Goal: Information Seeking & Learning: Learn about a topic

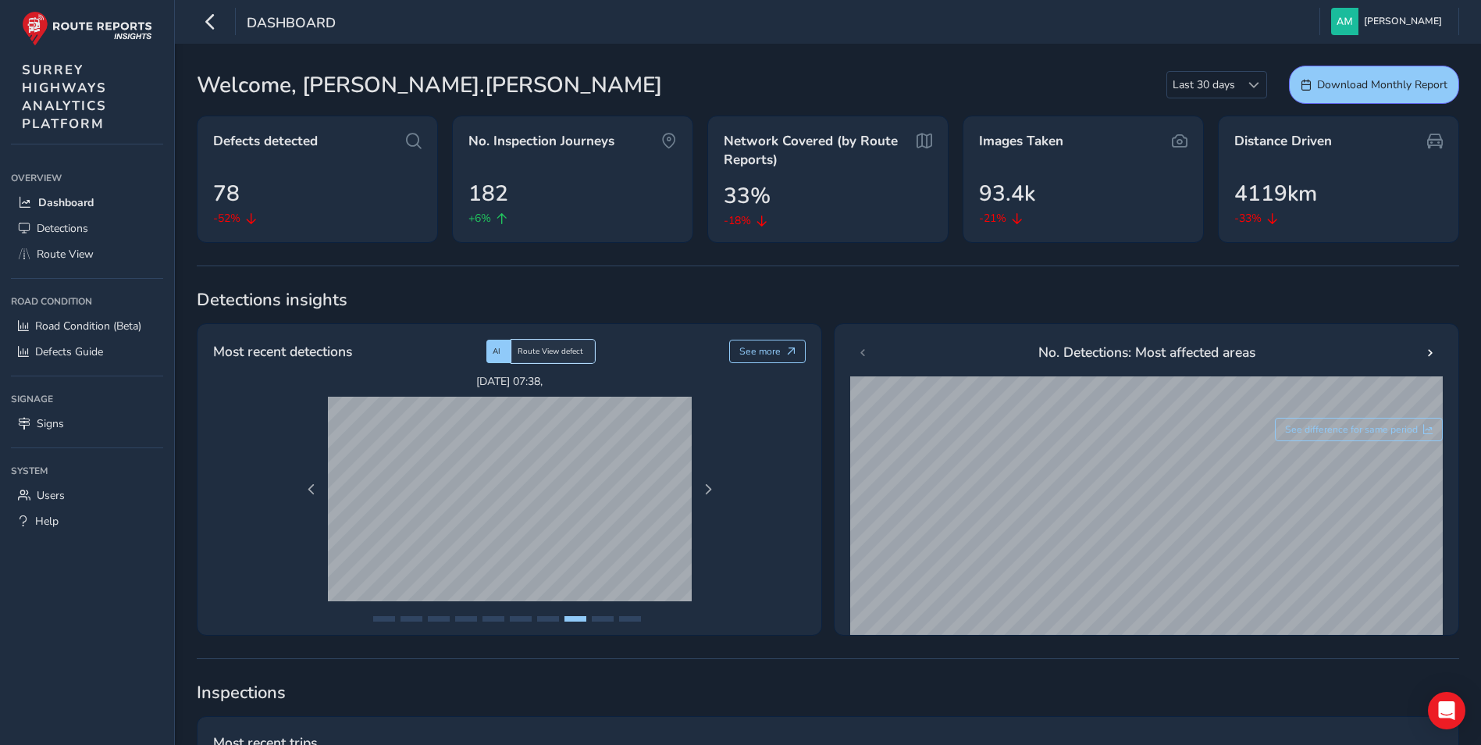
click at [575, 353] on span "Route View defect" at bounding box center [550, 351] width 66 height 11
click at [707, 488] on span "Next Page" at bounding box center [707, 489] width 11 height 11
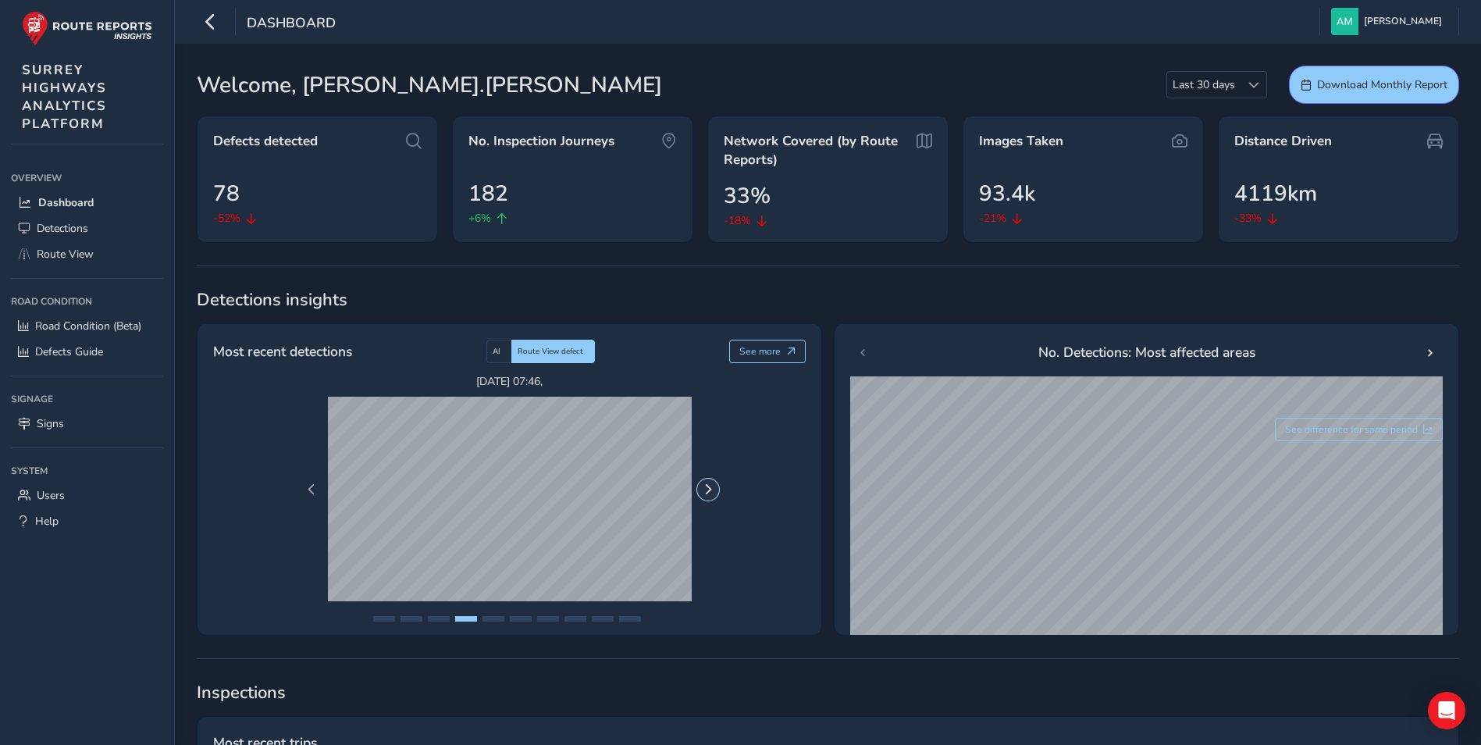
click at [707, 488] on span "Next Page" at bounding box center [707, 489] width 11 height 11
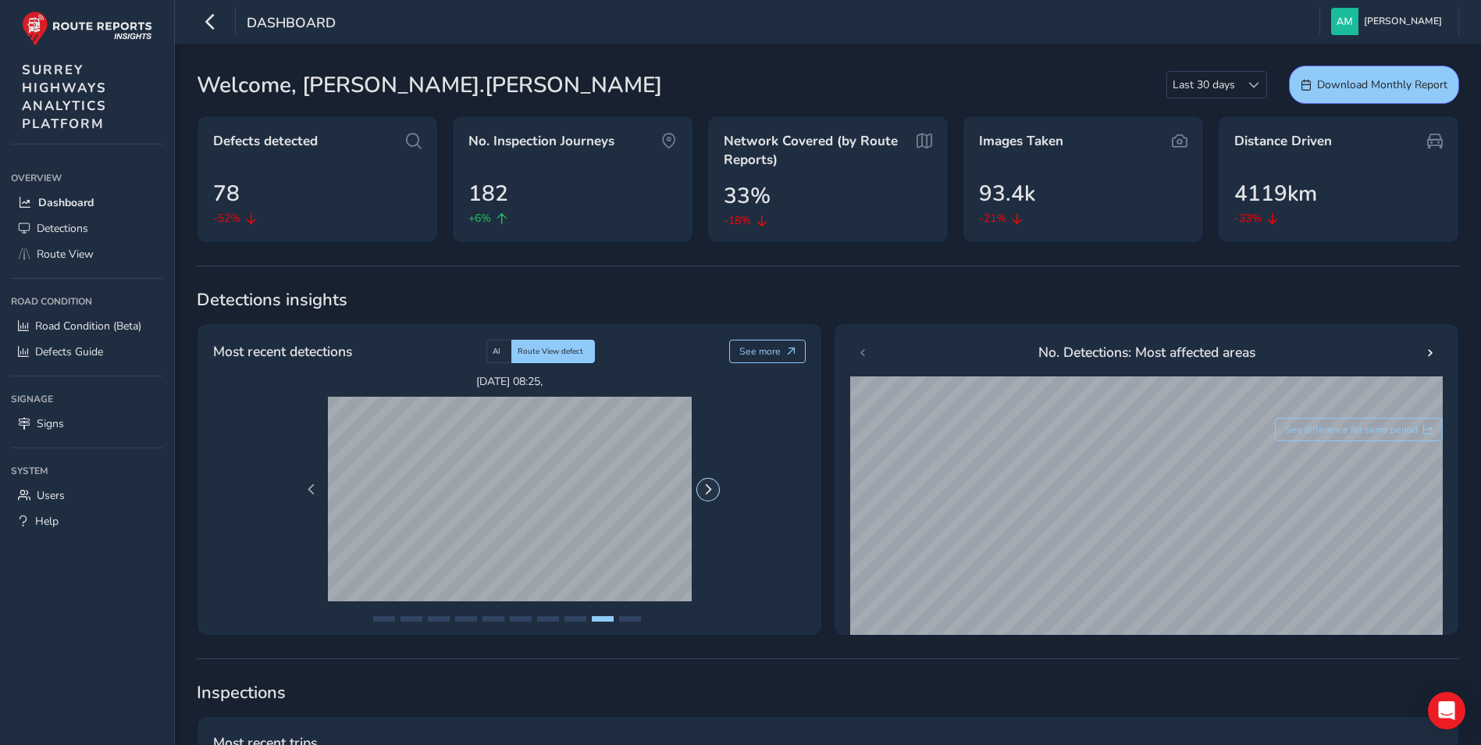
click at [707, 488] on span "Next Page" at bounding box center [707, 489] width 11 height 11
click at [55, 226] on span "Detections" at bounding box center [63, 228] width 52 height 15
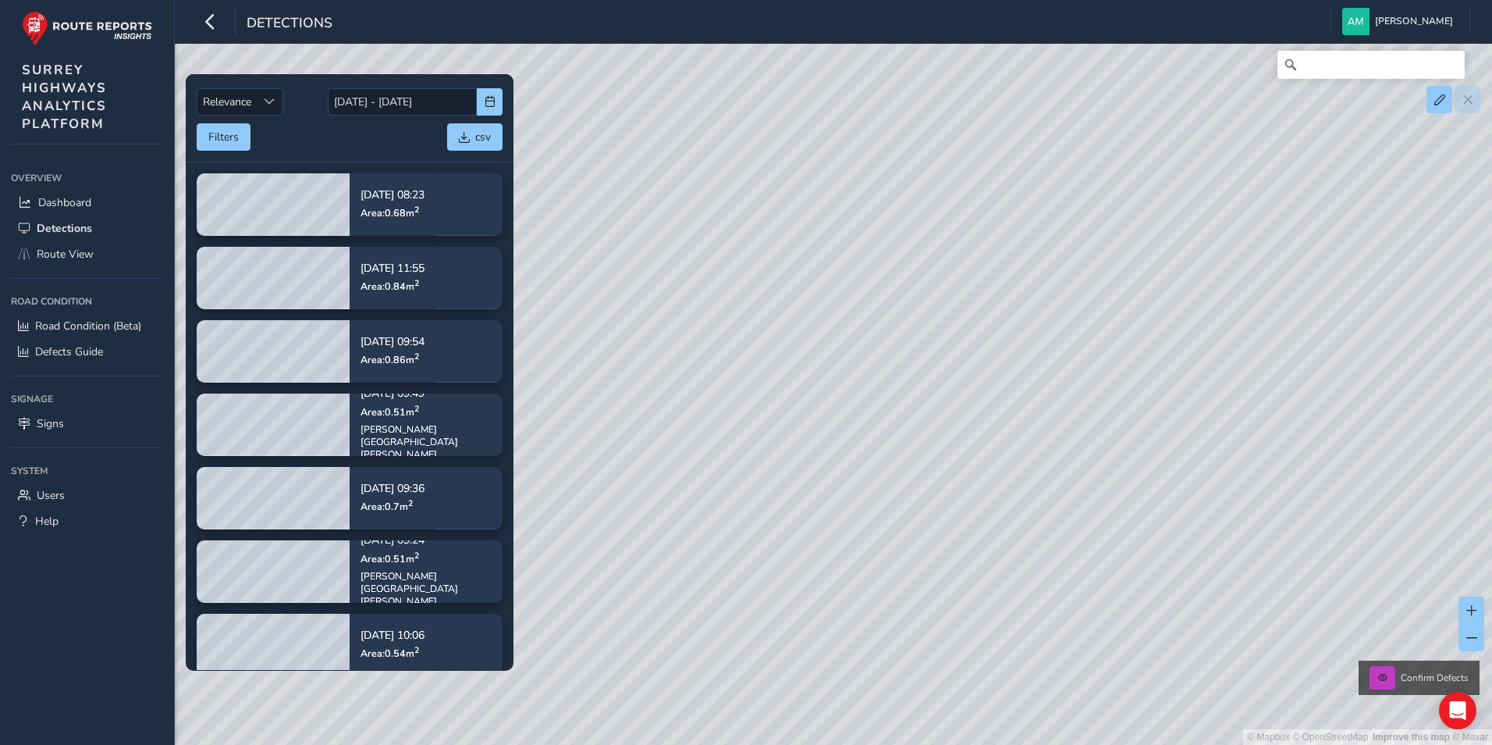
drag, startPoint x: 991, startPoint y: 304, endPoint x: 974, endPoint y: 502, distance: 198.2
click at [974, 502] on div "© Mapbox © OpenStreetMap Improve this map © Maxar Confirm Defects" at bounding box center [746, 372] width 1492 height 745
drag, startPoint x: 916, startPoint y: 389, endPoint x: 917, endPoint y: 549, distance: 159.2
click at [917, 549] on div "© Mapbox © OpenStreetMap Improve this map © Maxar Confirm Defects" at bounding box center [746, 372] width 1492 height 745
drag, startPoint x: 694, startPoint y: 349, endPoint x: 1090, endPoint y: 334, distance: 396.8
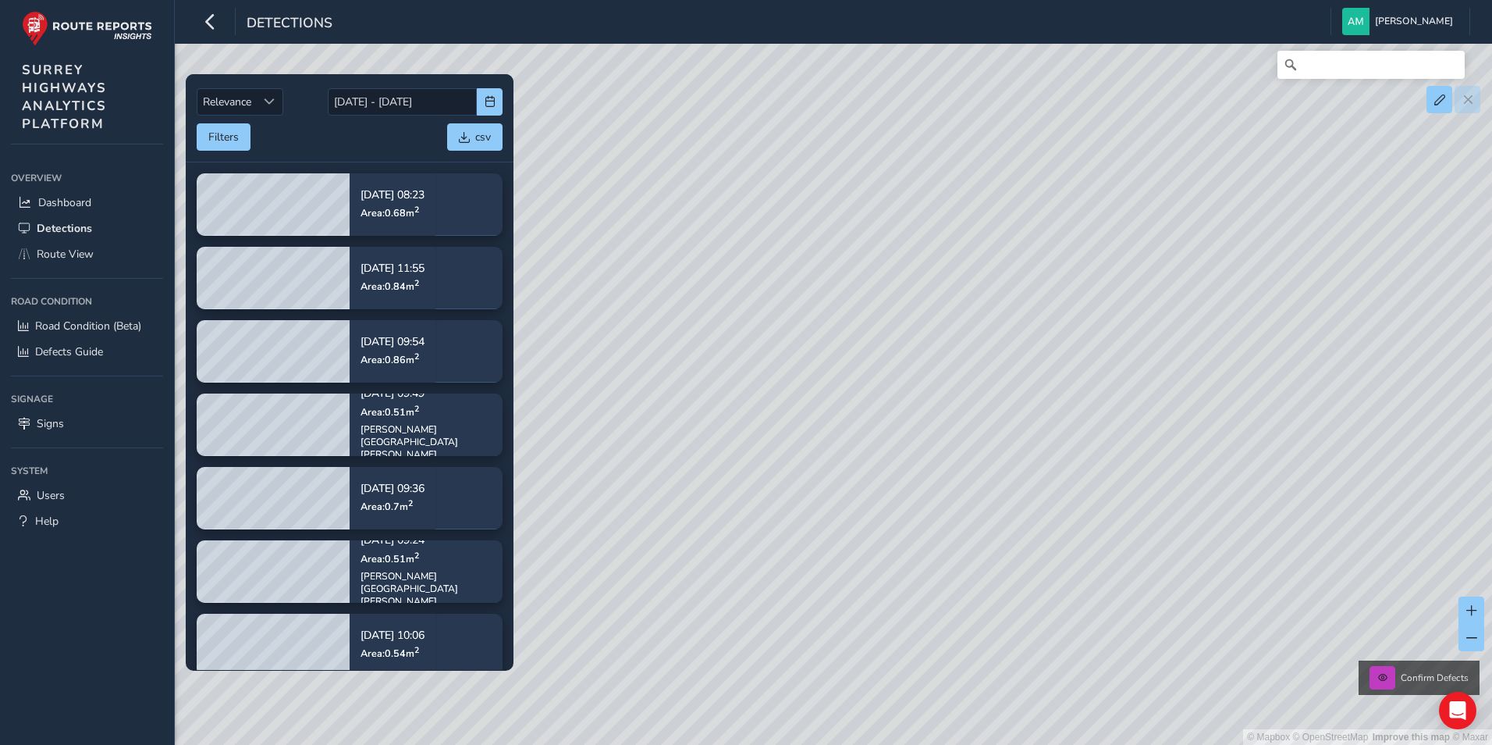
click at [1090, 334] on div "© Mapbox © OpenStreetMap Improve this map © Maxar Confirm Defects" at bounding box center [746, 372] width 1492 height 745
drag, startPoint x: 652, startPoint y: 217, endPoint x: 827, endPoint y: 404, distance: 256.2
click at [827, 404] on div "© Mapbox © OpenStreetMap Improve this map © Maxar Confirm Defects" at bounding box center [746, 372] width 1492 height 745
drag, startPoint x: 915, startPoint y: 429, endPoint x: 588, endPoint y: 587, distance: 362.3
click at [588, 587] on div "© Mapbox © OpenStreetMap Improve this map © Maxar Confirm Defects" at bounding box center [746, 372] width 1492 height 745
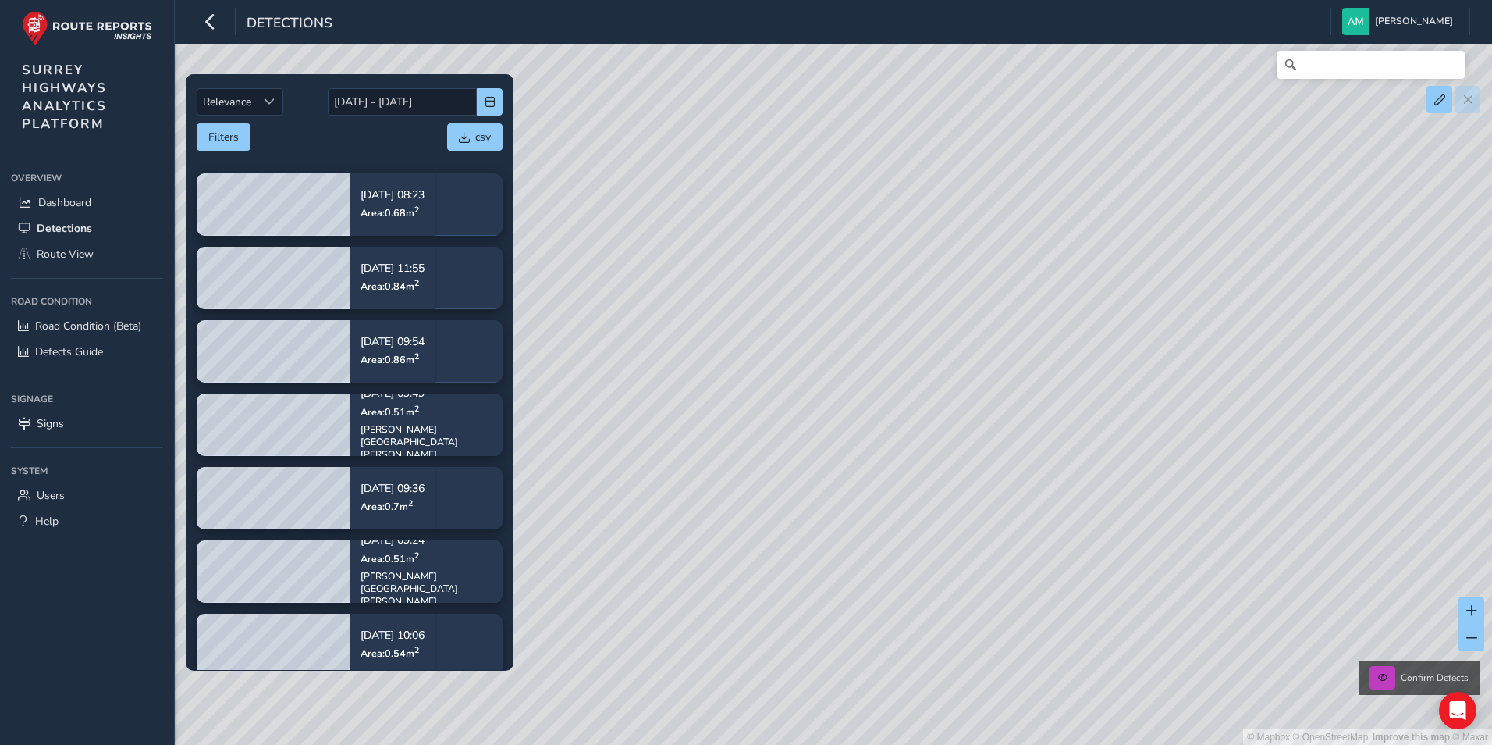
drag, startPoint x: 1031, startPoint y: 407, endPoint x: 720, endPoint y: 418, distance: 310.8
click at [720, 418] on div "© Mapbox © OpenStreetMap Improve this map © Maxar Confirm Defects" at bounding box center [746, 372] width 1492 height 745
drag, startPoint x: 900, startPoint y: 354, endPoint x: 647, endPoint y: 574, distance: 335.2
click at [647, 574] on div "© Mapbox © OpenStreetMap Improve this map © Maxar Confirm Defects" at bounding box center [746, 372] width 1492 height 745
drag, startPoint x: 737, startPoint y: 289, endPoint x: 962, endPoint y: 496, distance: 306.0
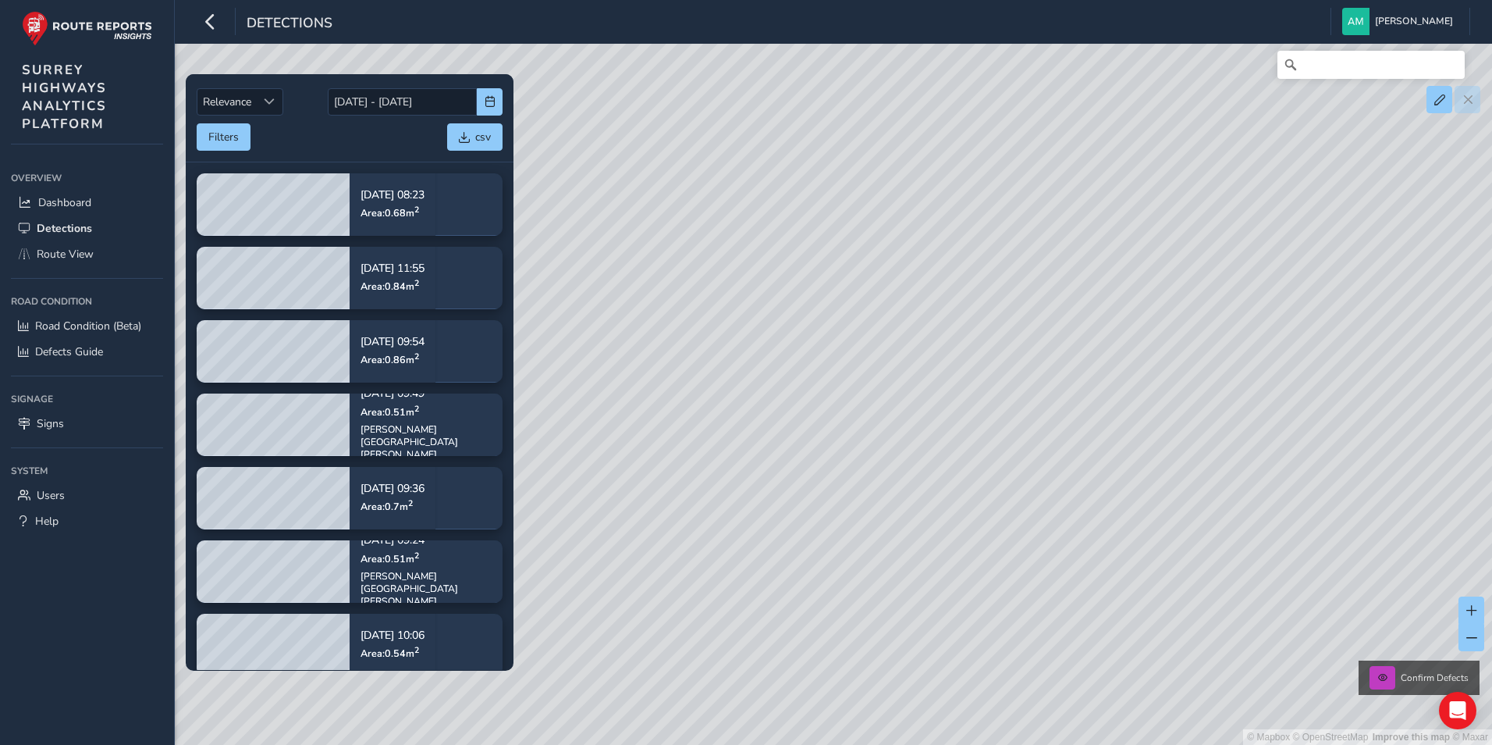
click at [962, 496] on div "© Mapbox © OpenStreetMap Improve this map © Maxar Confirm Defects" at bounding box center [746, 372] width 1492 height 745
drag, startPoint x: 959, startPoint y: 260, endPoint x: 592, endPoint y: 503, distance: 440.5
click at [592, 503] on div "© Mapbox © OpenStreetMap Improve this map © Maxar Confirm Defects" at bounding box center [746, 372] width 1492 height 745
drag, startPoint x: 677, startPoint y: 530, endPoint x: 1121, endPoint y: 325, distance: 489.2
click at [1125, 324] on div "© Mapbox © OpenStreetMap Improve this map © Maxar Confirm Defects" at bounding box center [746, 372] width 1492 height 745
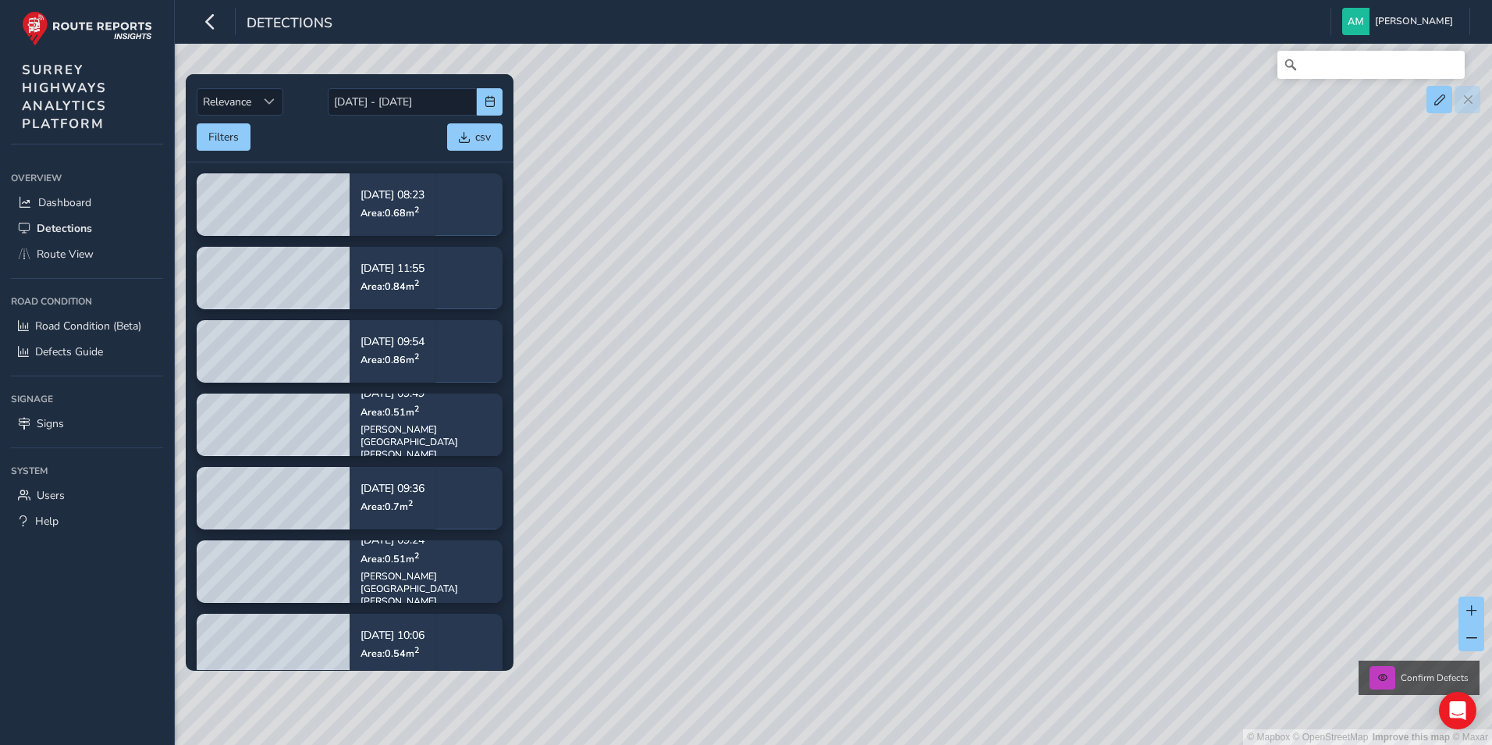
drag, startPoint x: 747, startPoint y: 544, endPoint x: 1130, endPoint y: 464, distance: 391.5
click at [1130, 464] on div "© Mapbox © OpenStreetMap Improve this map © Maxar Confirm Defects" at bounding box center [746, 372] width 1492 height 745
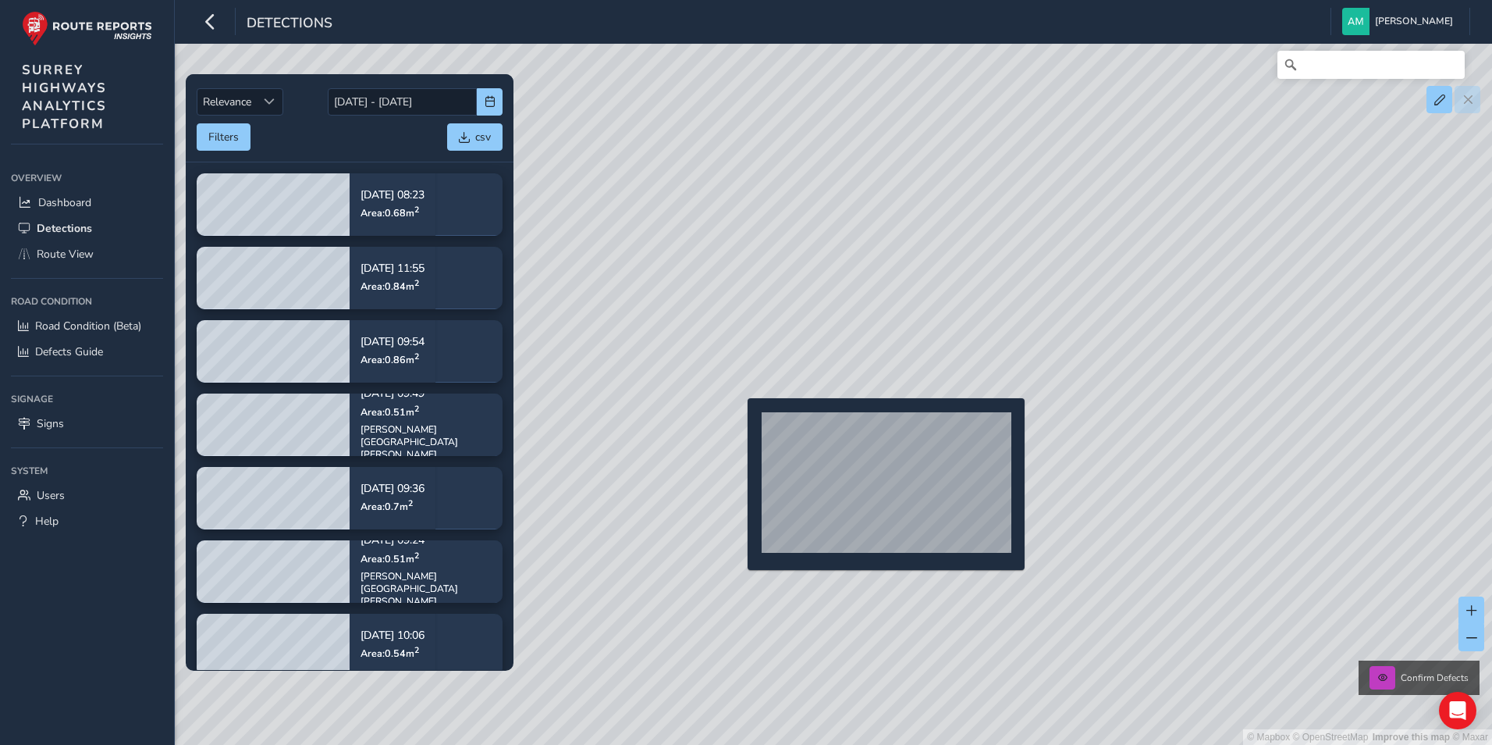
click at [738, 423] on div "© Mapbox © OpenStreetMap Improve this map © Maxar Confirm Defects" at bounding box center [746, 372] width 1492 height 745
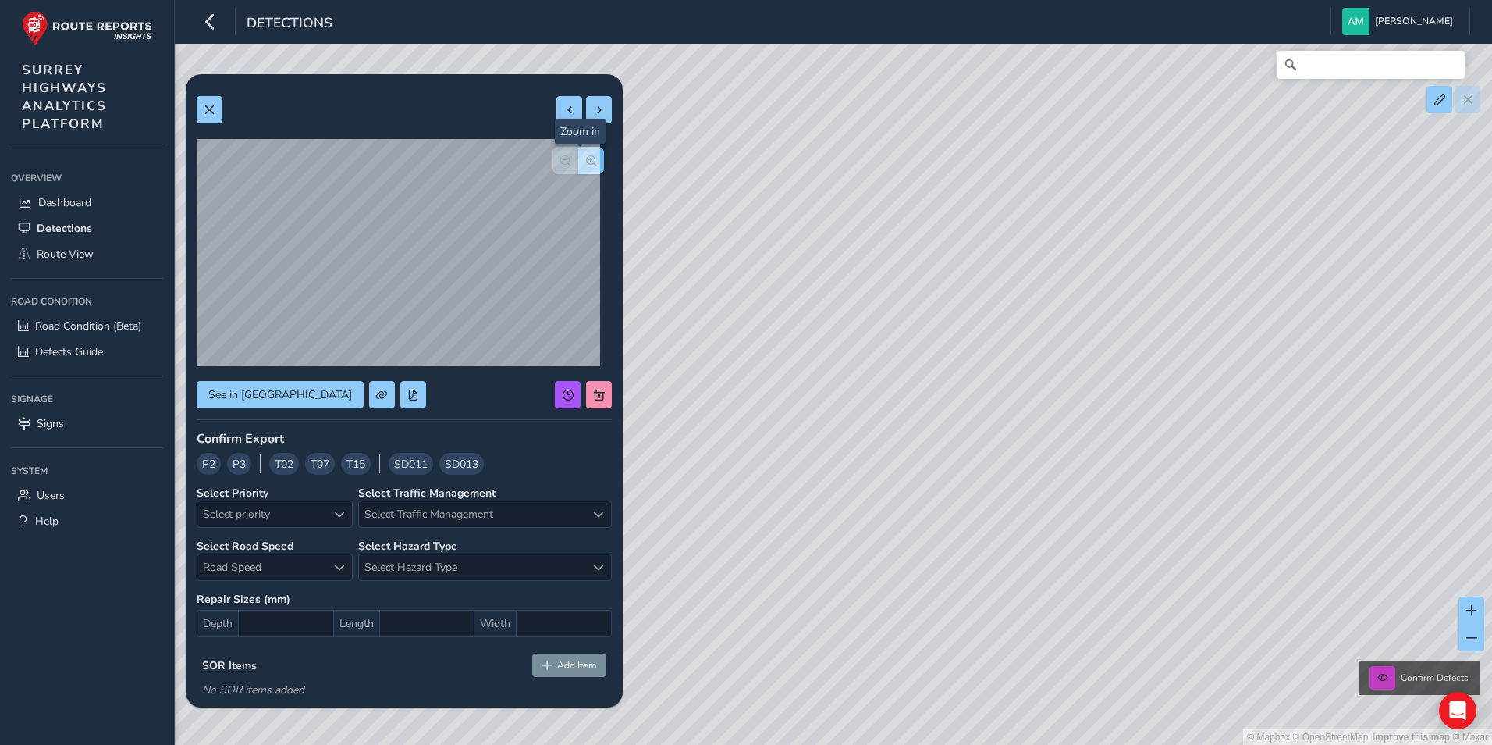
click at [586, 162] on span "button" at bounding box center [591, 160] width 11 height 11
click at [560, 162] on span "button" at bounding box center [565, 160] width 11 height 11
click at [564, 108] on span at bounding box center [569, 110] width 11 height 11
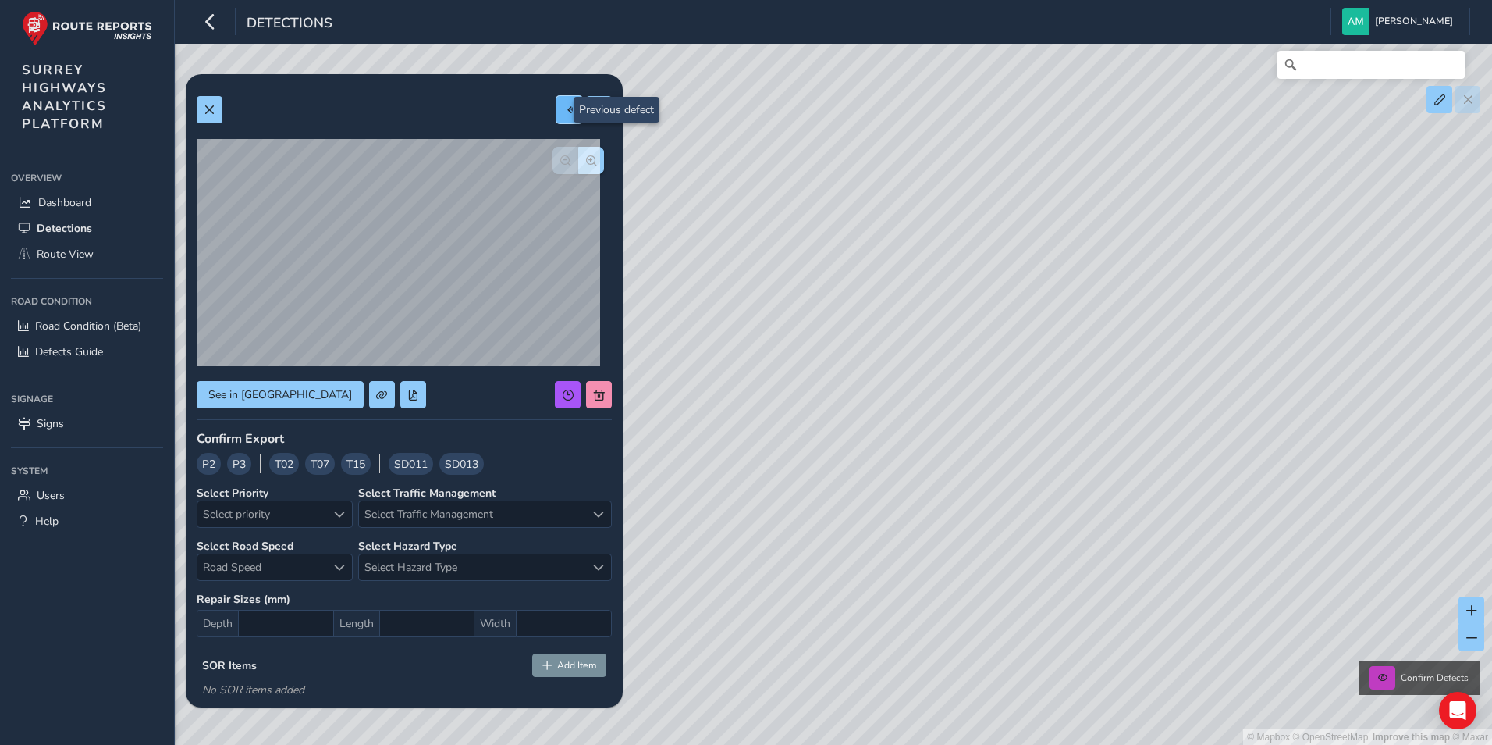
type input "170"
type input "686"
click at [564, 108] on span at bounding box center [569, 110] width 11 height 11
type input "188"
type input "756"
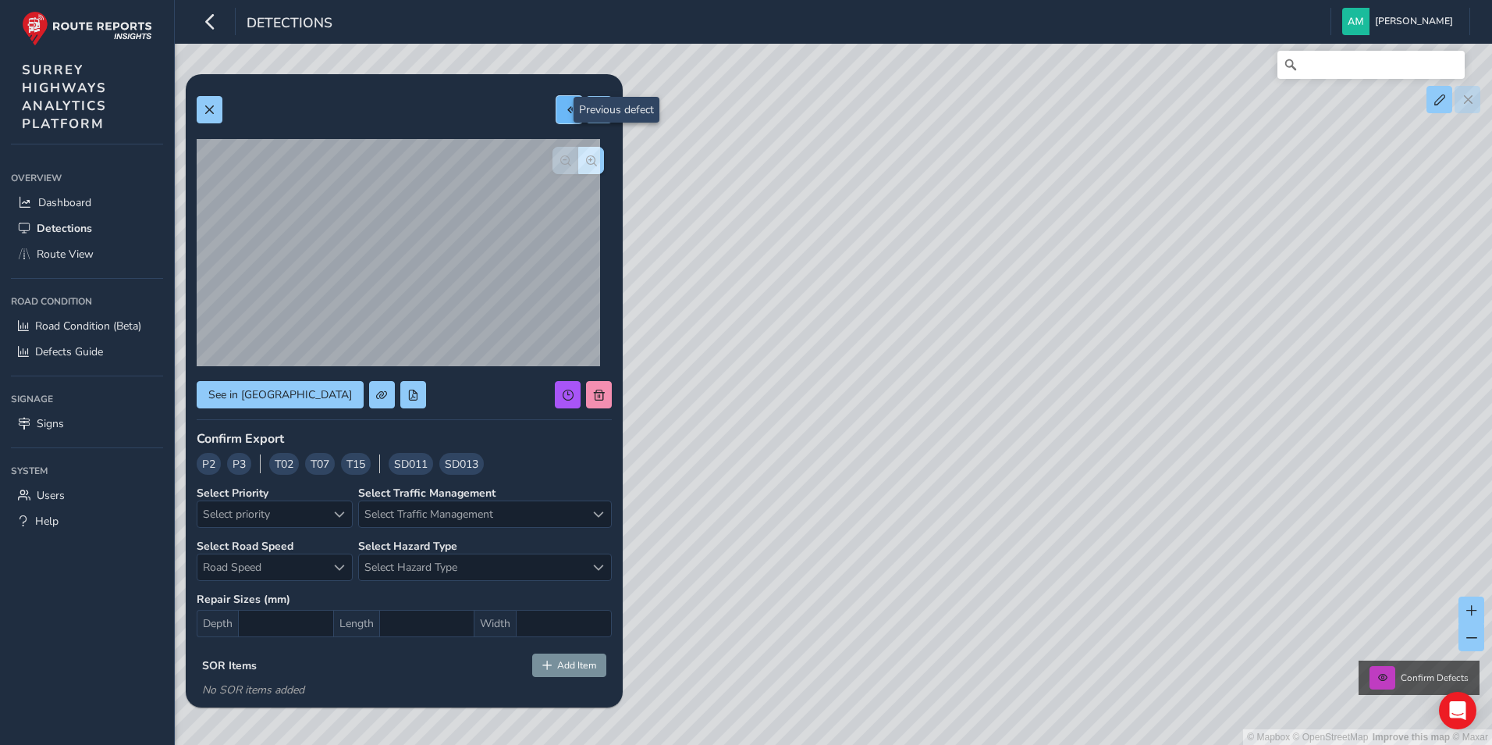
click at [564, 110] on span at bounding box center [569, 110] width 11 height 11
type input "118"
type input "210"
click at [564, 110] on span at bounding box center [569, 110] width 11 height 11
type input "339"
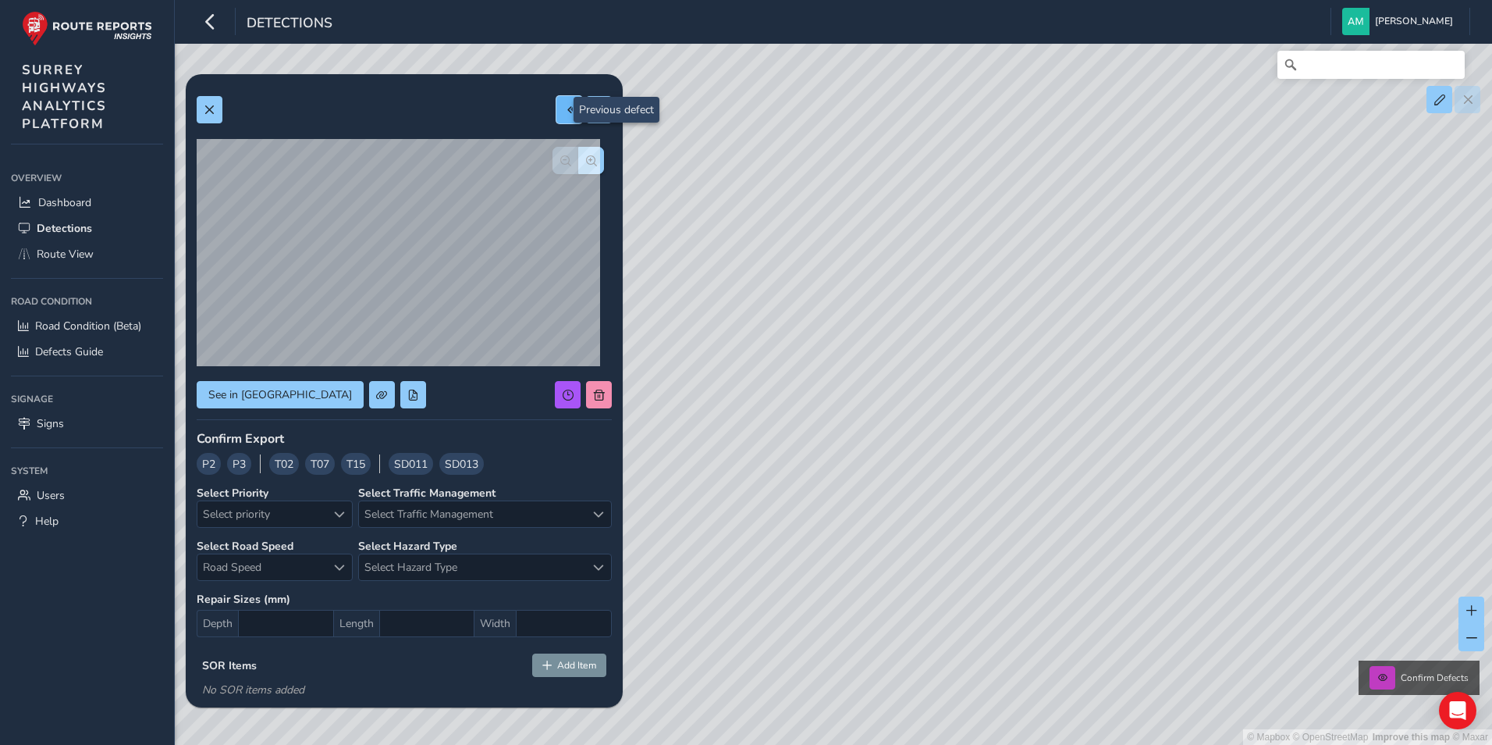
type input "438"
click at [260, 393] on span "See in Route View" at bounding box center [280, 394] width 144 height 15
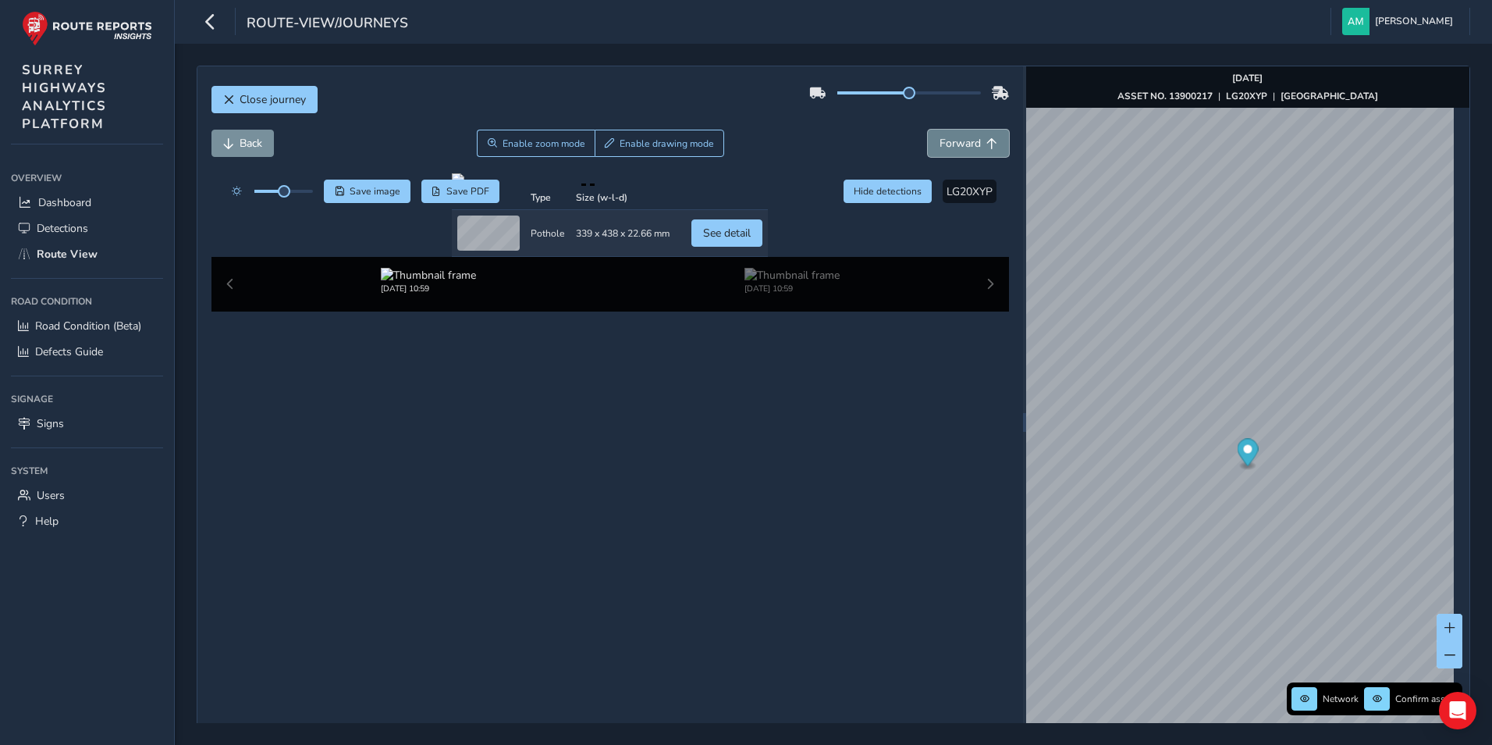
click at [965, 137] on span "Forward" at bounding box center [960, 143] width 41 height 15
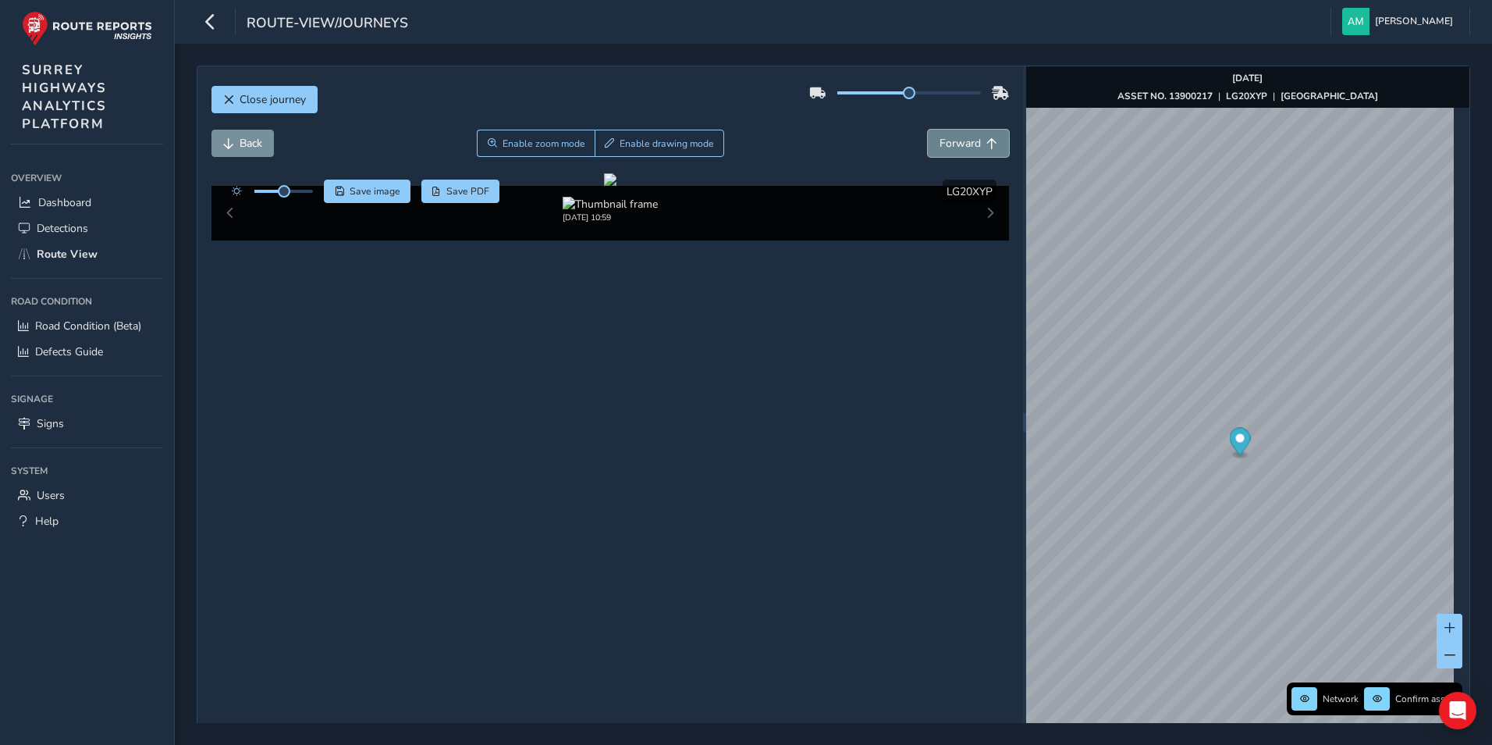
click at [965, 137] on span "Forward" at bounding box center [960, 143] width 41 height 15
click at [965, 138] on span "Forward" at bounding box center [960, 143] width 41 height 15
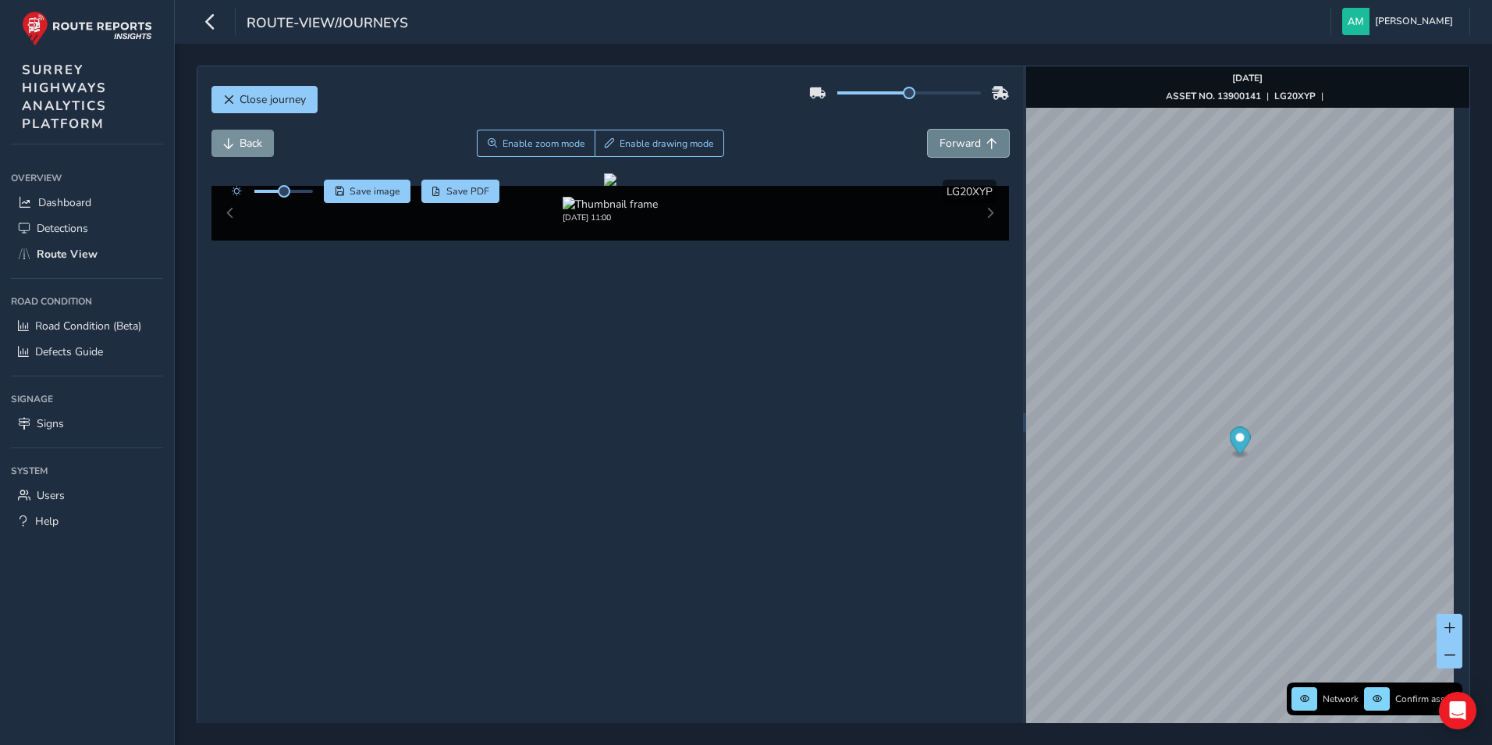
click at [966, 139] on span "Forward" at bounding box center [960, 143] width 41 height 15
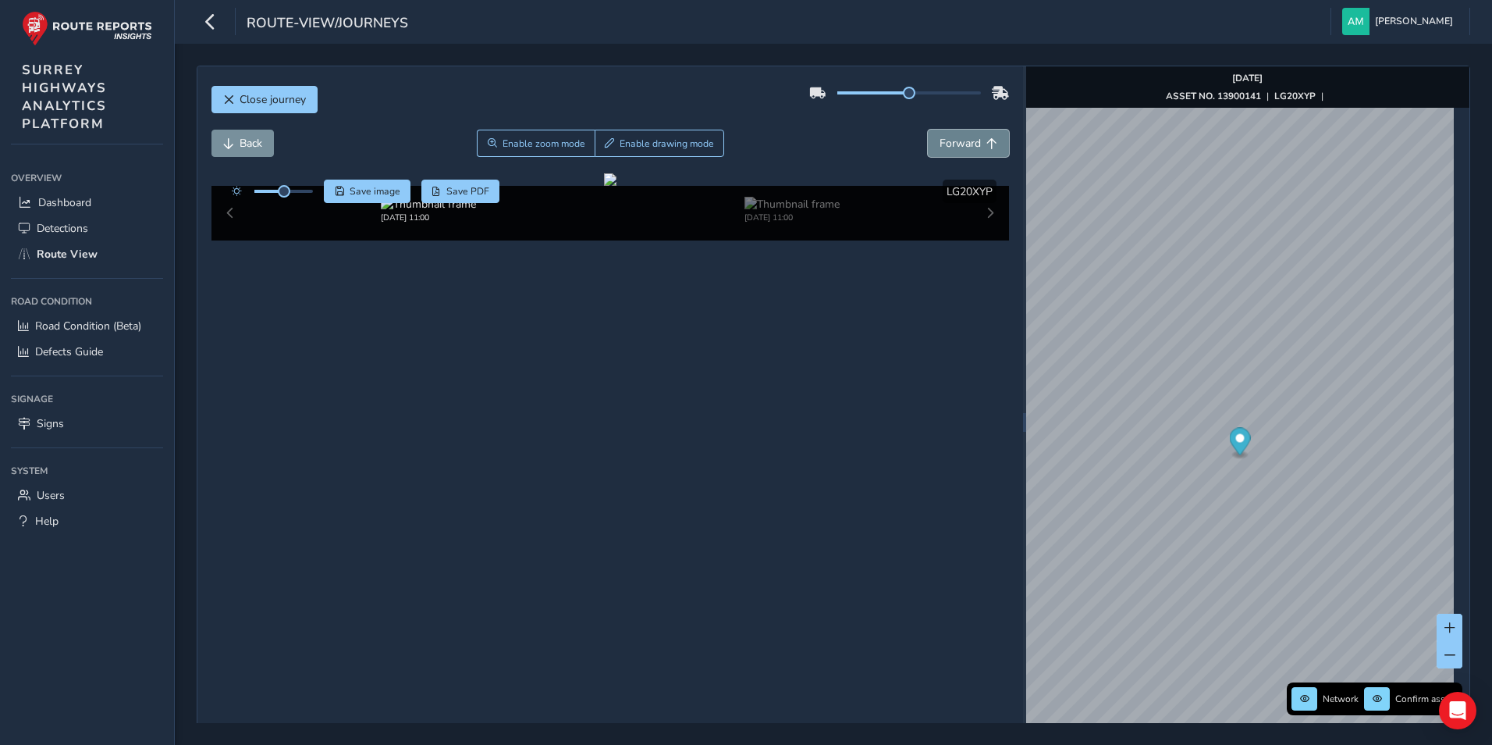
click at [967, 139] on span "Forward" at bounding box center [960, 143] width 41 height 15
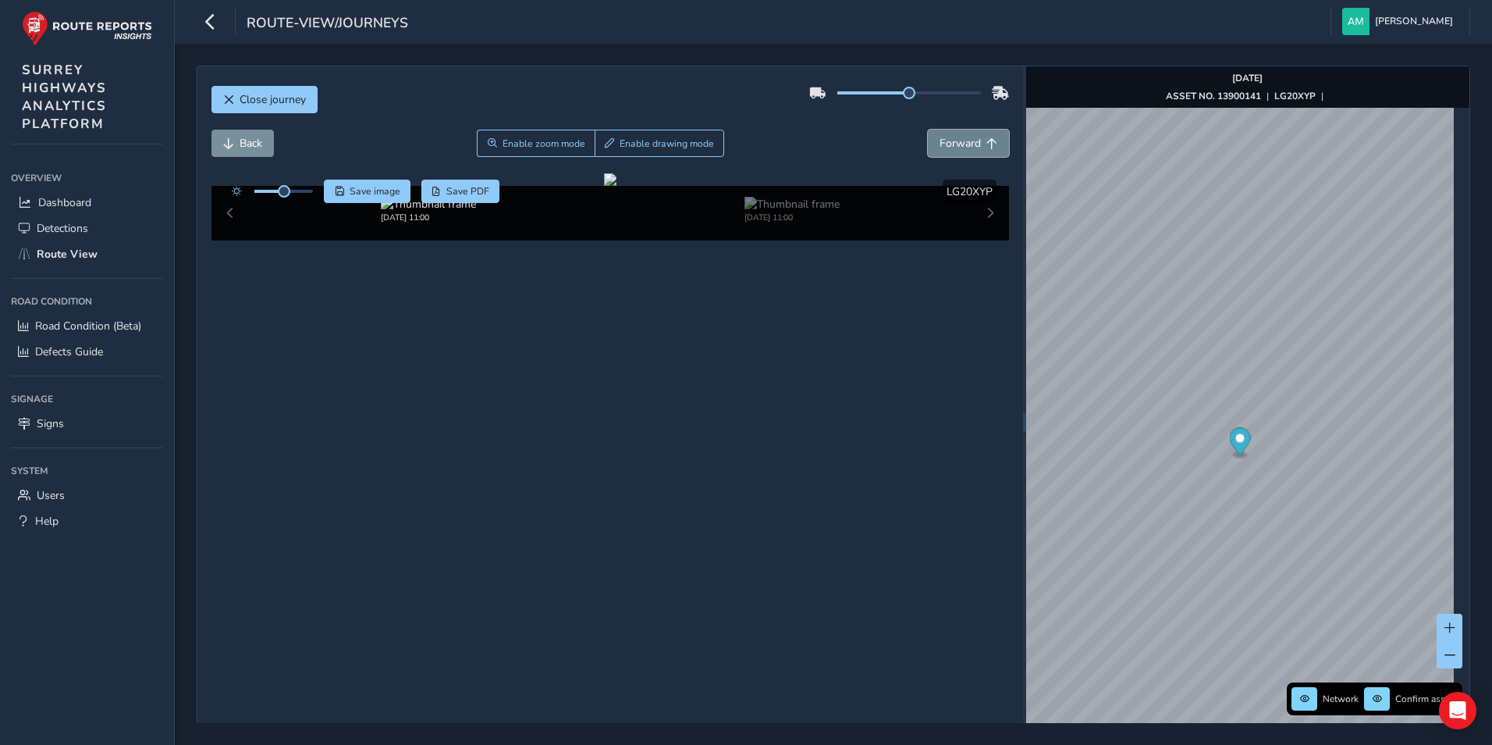
click at [967, 139] on span "Forward" at bounding box center [960, 143] width 41 height 15
click at [968, 139] on span "Forward" at bounding box center [960, 143] width 41 height 15
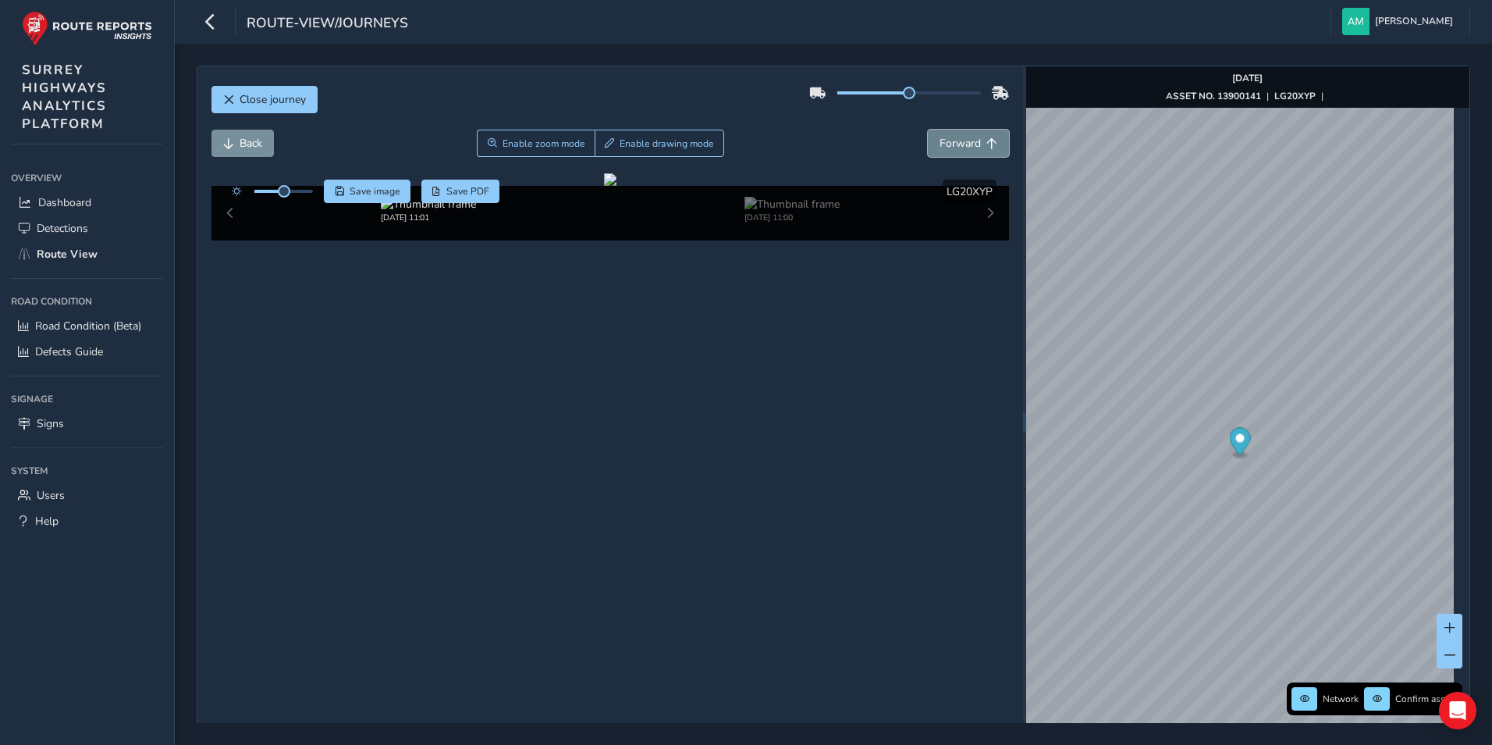
click at [968, 139] on span "Forward" at bounding box center [960, 143] width 41 height 15
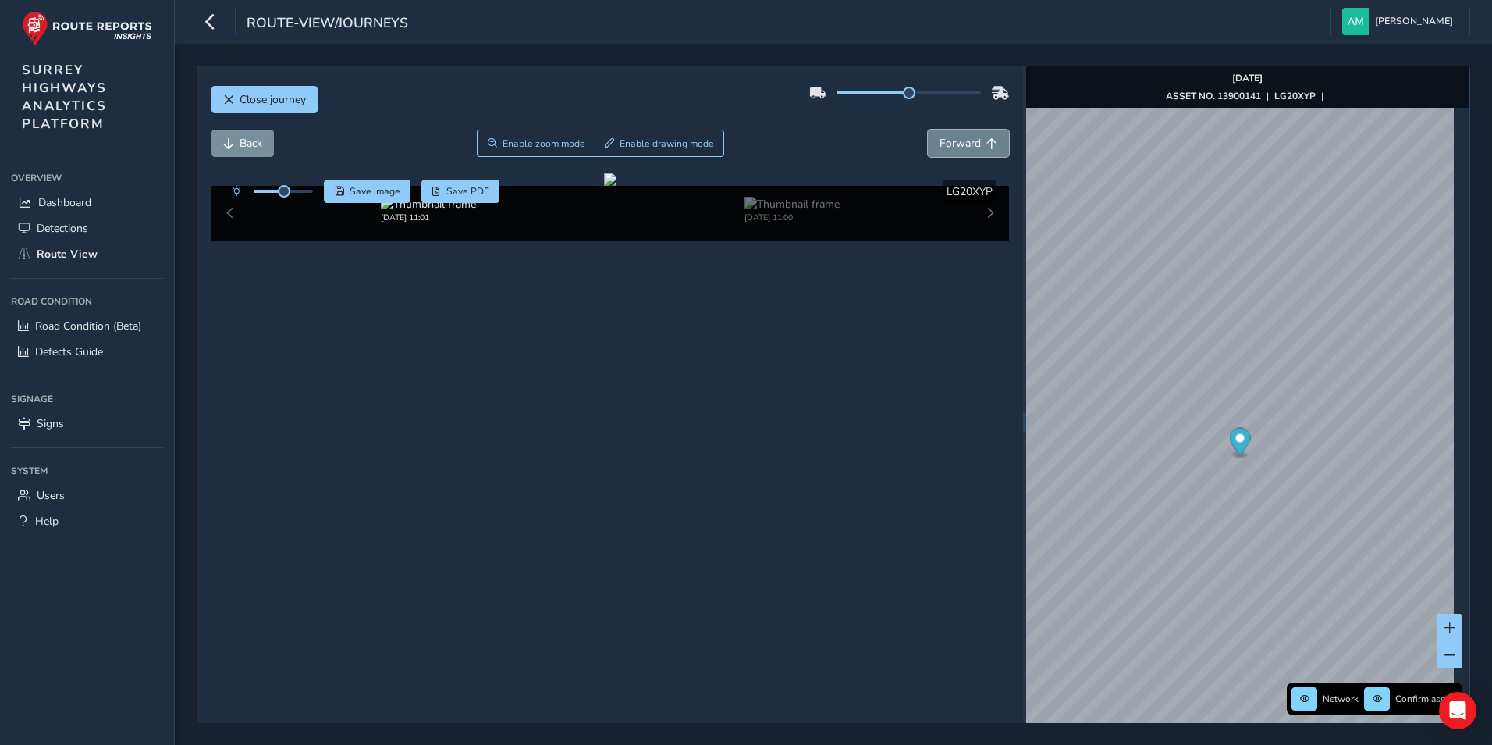
click at [968, 139] on span "Forward" at bounding box center [960, 143] width 41 height 15
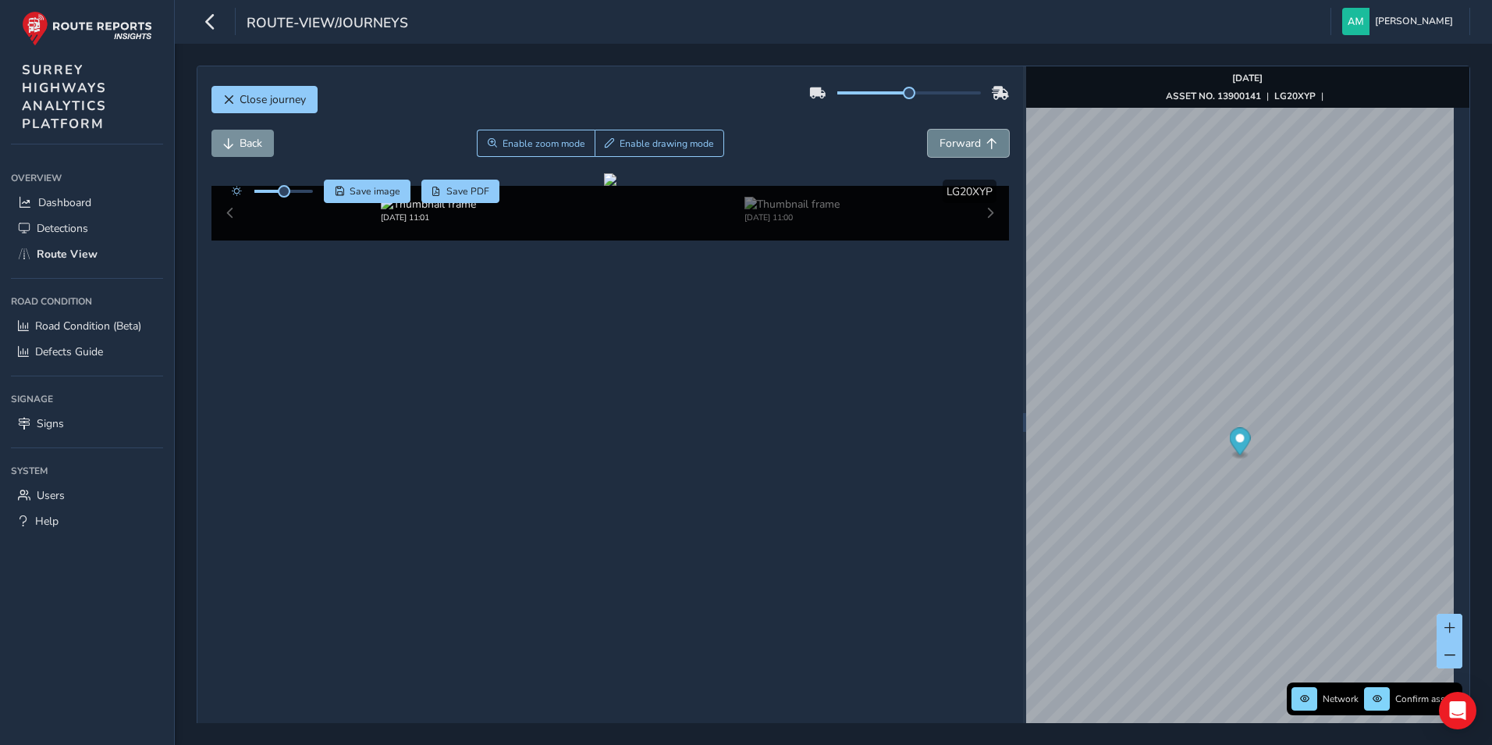
click at [968, 139] on span "Forward" at bounding box center [960, 143] width 41 height 15
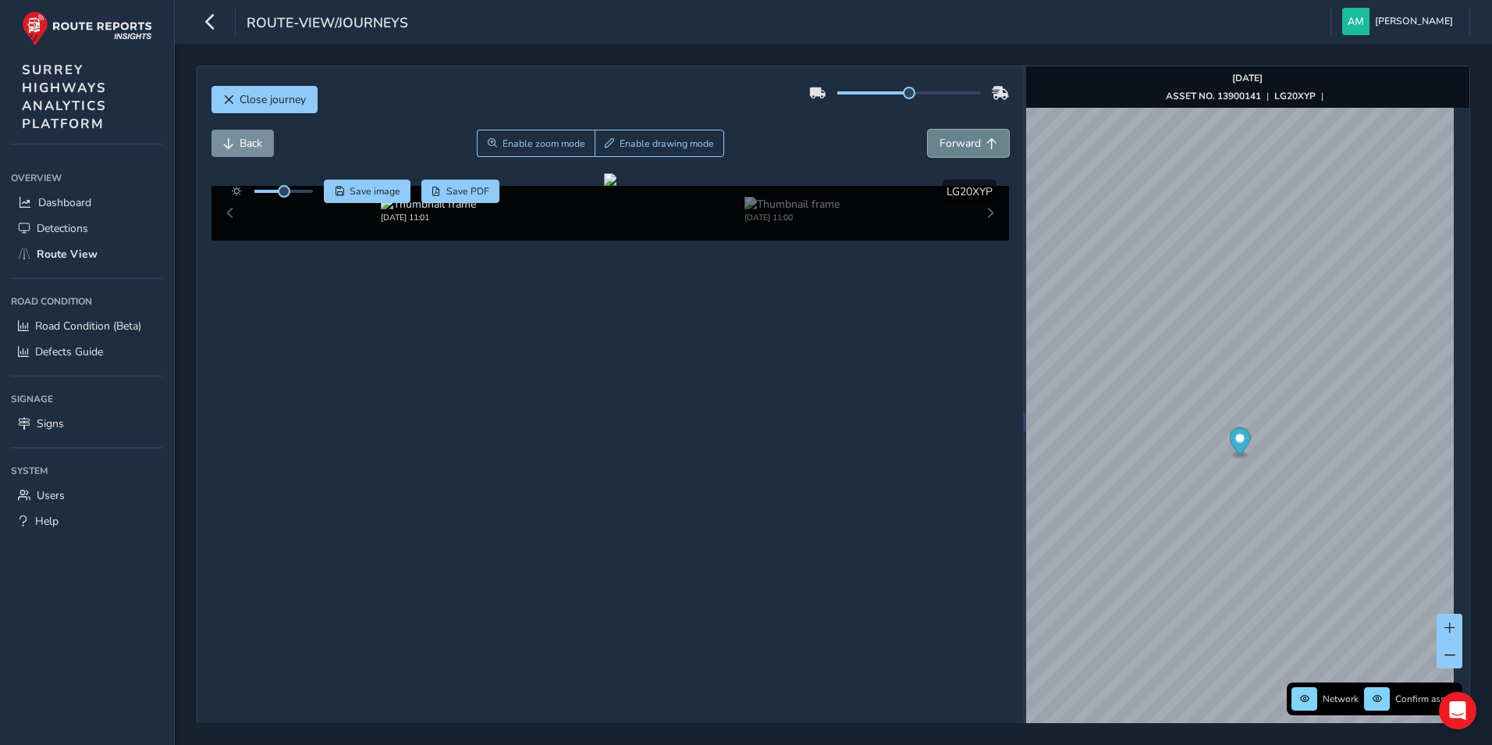
click at [968, 139] on span "Forward" at bounding box center [960, 143] width 41 height 15
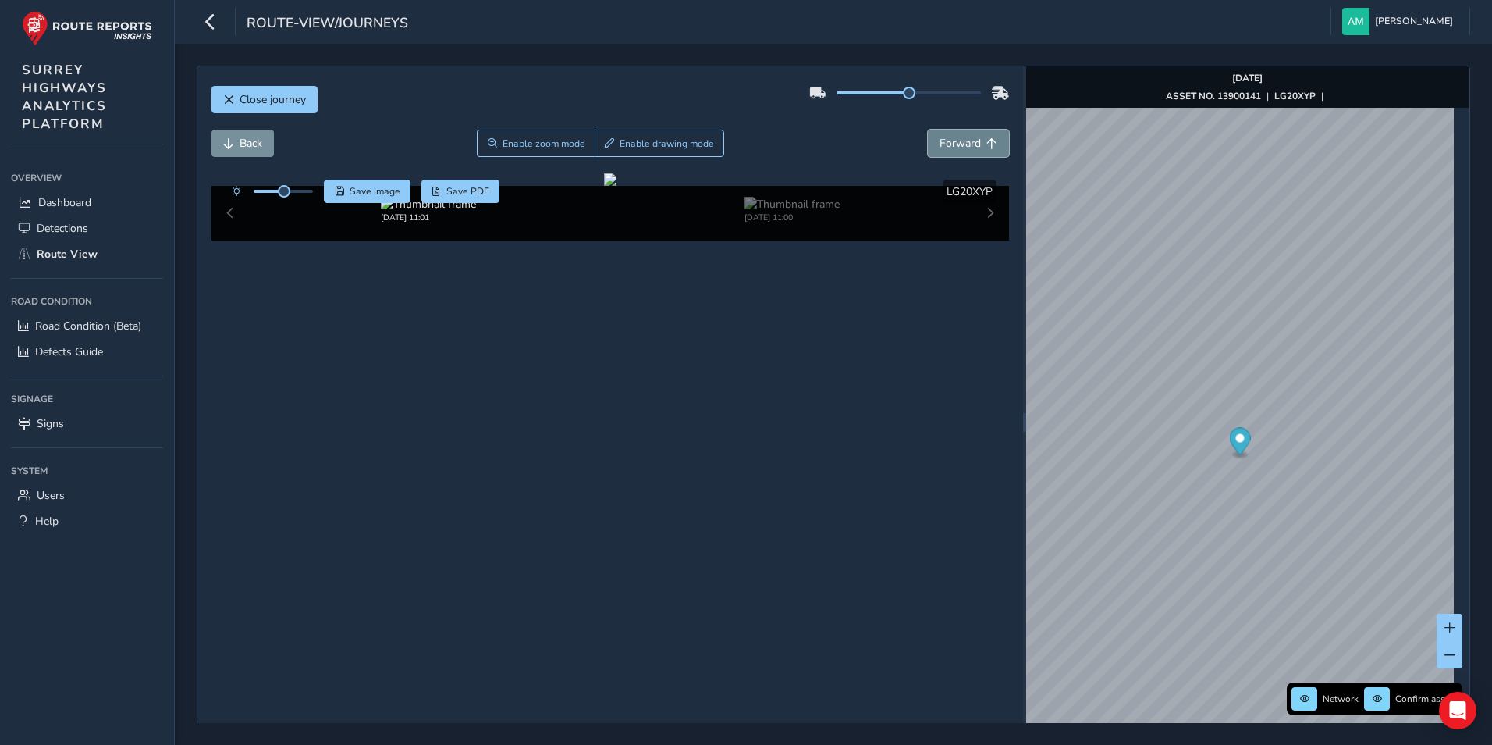
click at [968, 139] on span "Forward" at bounding box center [960, 143] width 41 height 15
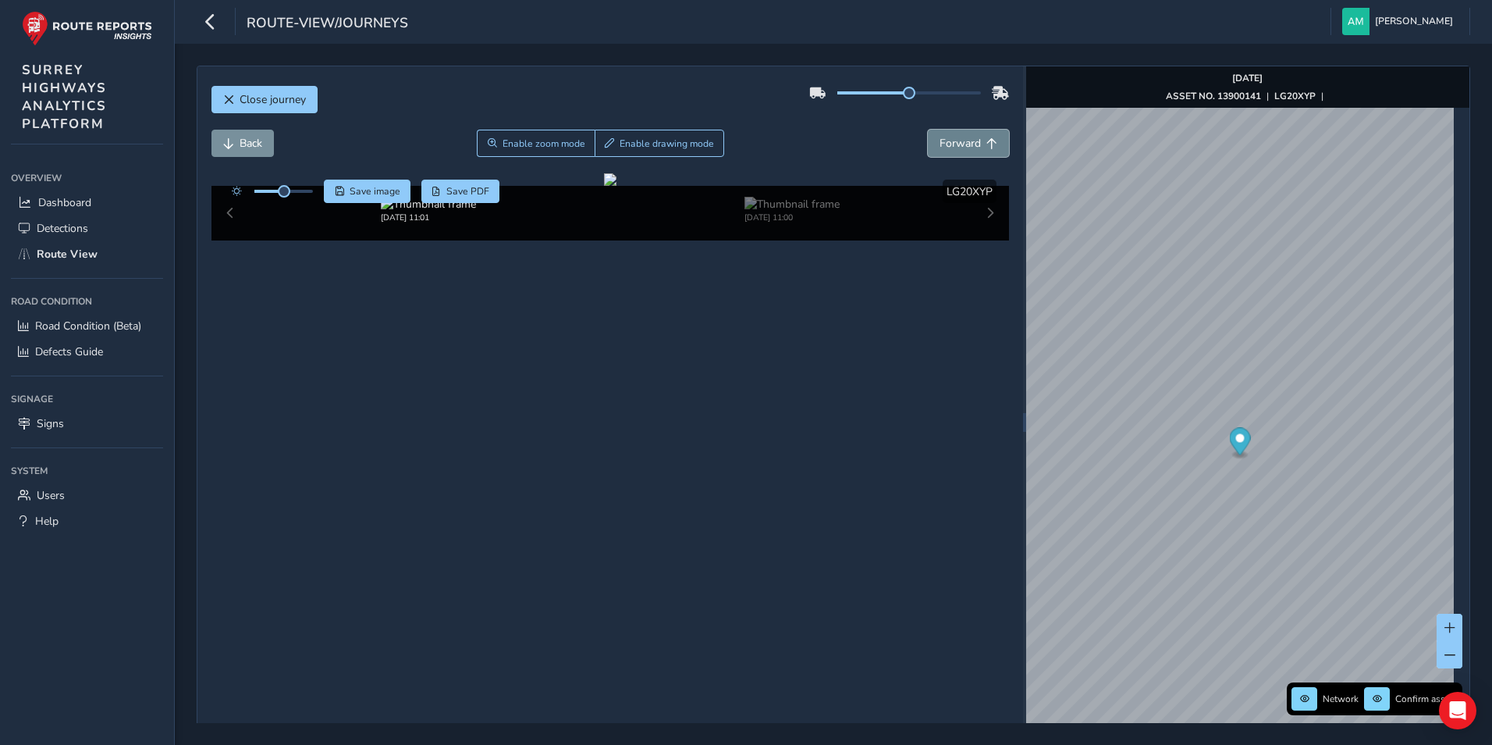
click at [968, 139] on span "Forward" at bounding box center [960, 143] width 41 height 15
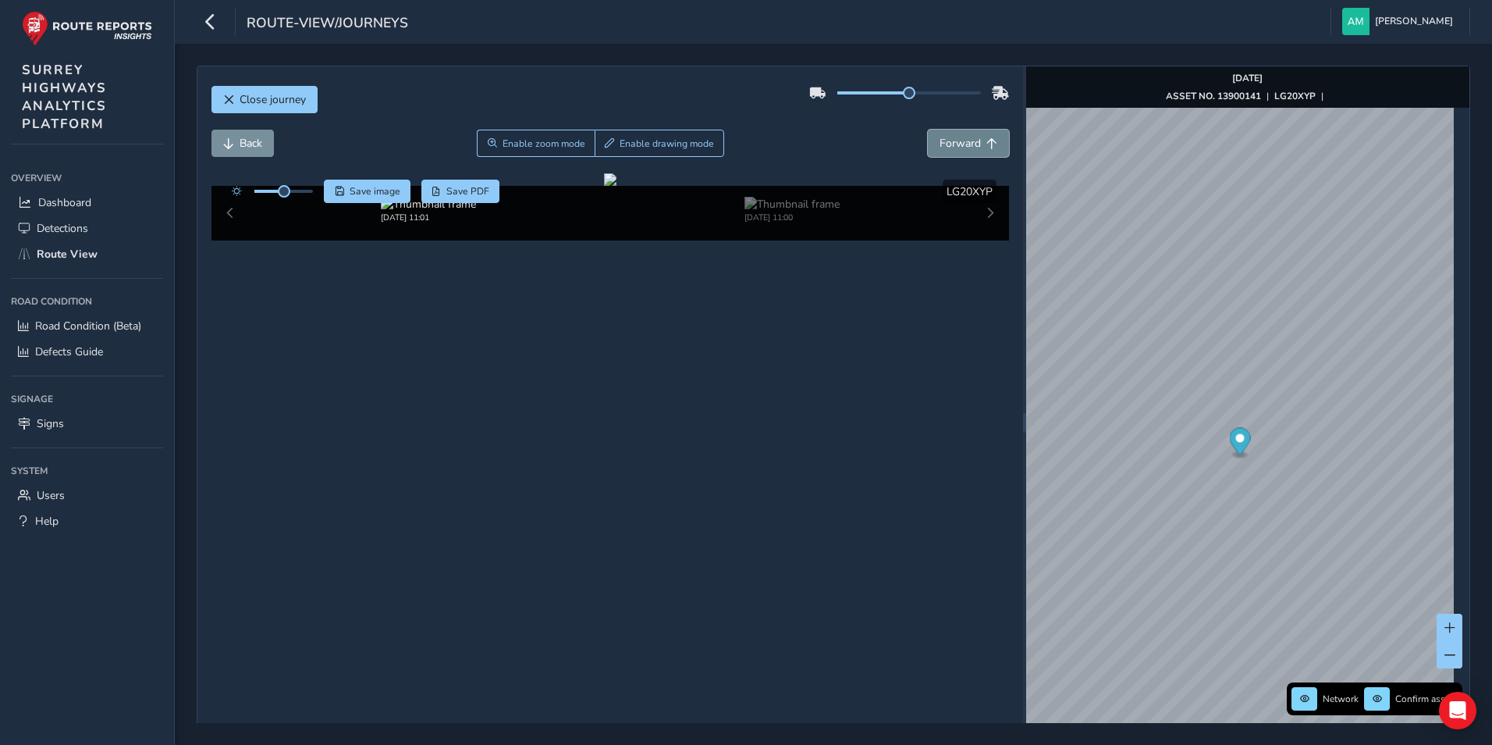
click at [968, 139] on span "Forward" at bounding box center [960, 143] width 41 height 15
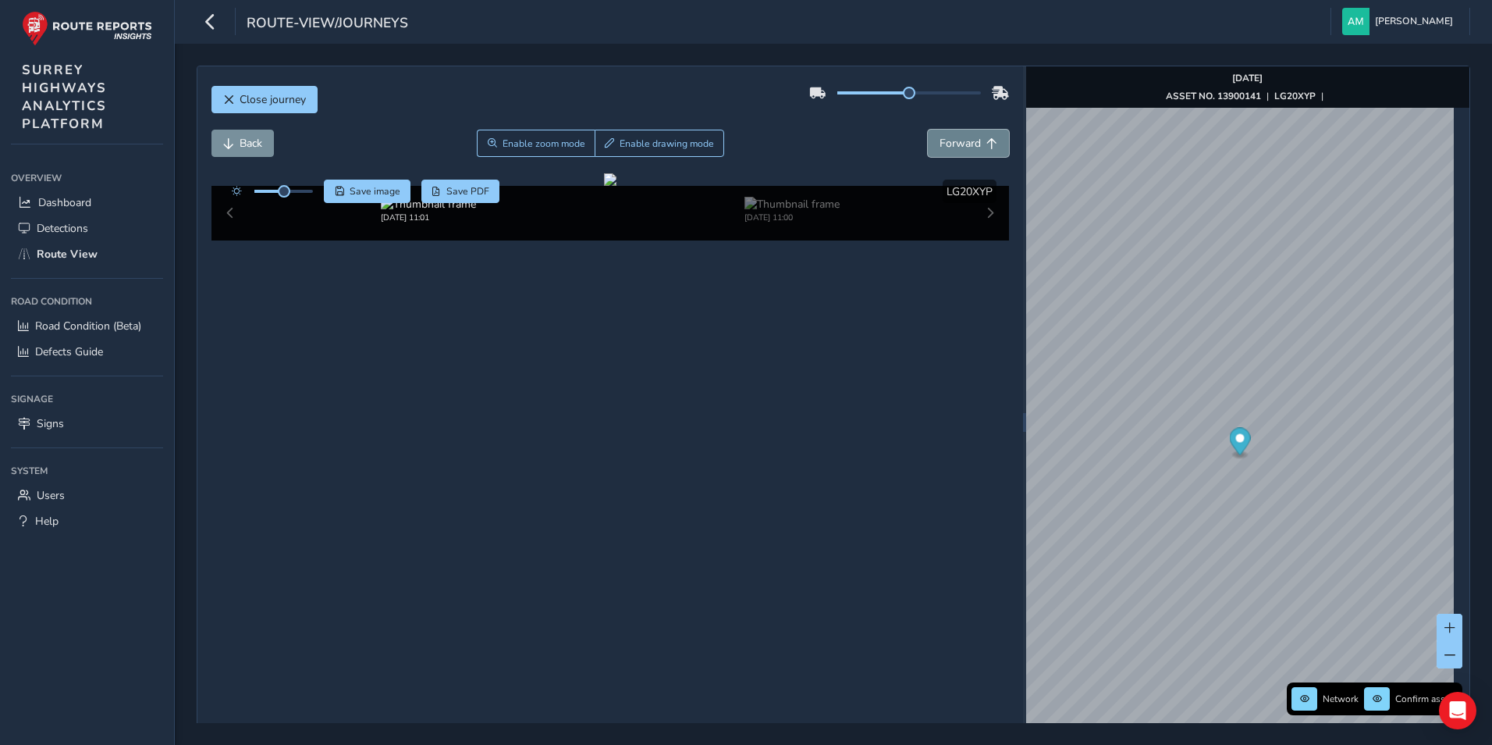
click at [968, 139] on span "Forward" at bounding box center [960, 143] width 41 height 15
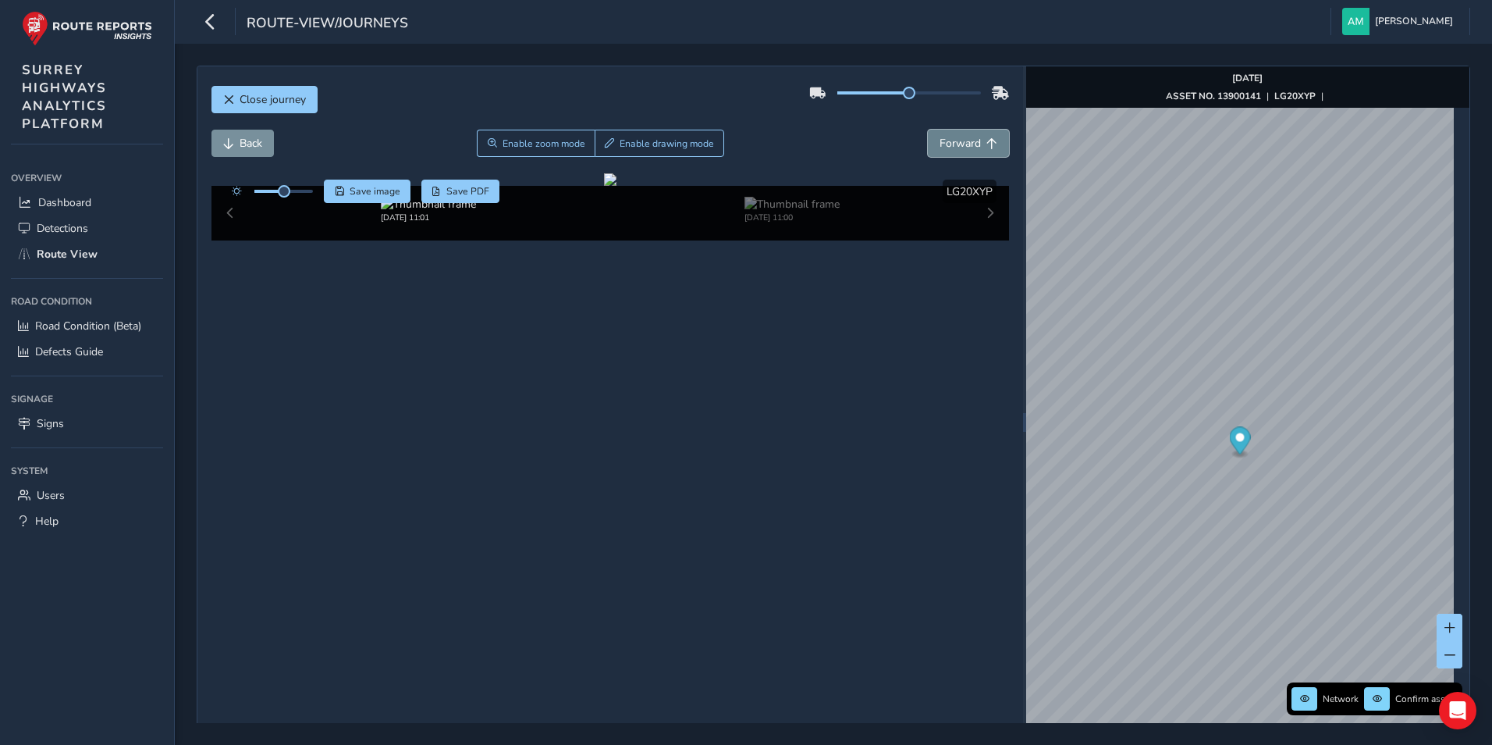
click at [968, 139] on span "Forward" at bounding box center [960, 143] width 41 height 15
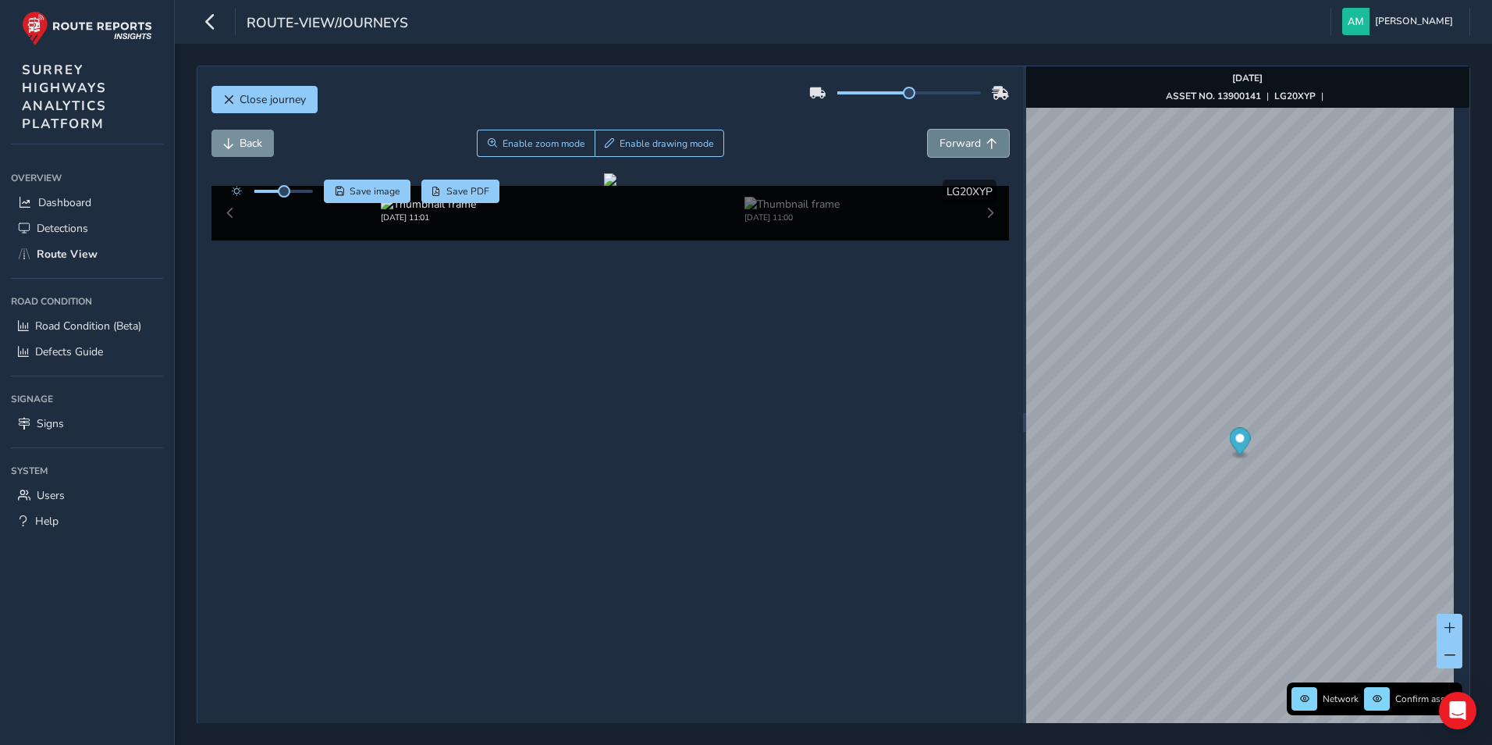
click at [968, 139] on span "Forward" at bounding box center [960, 143] width 41 height 15
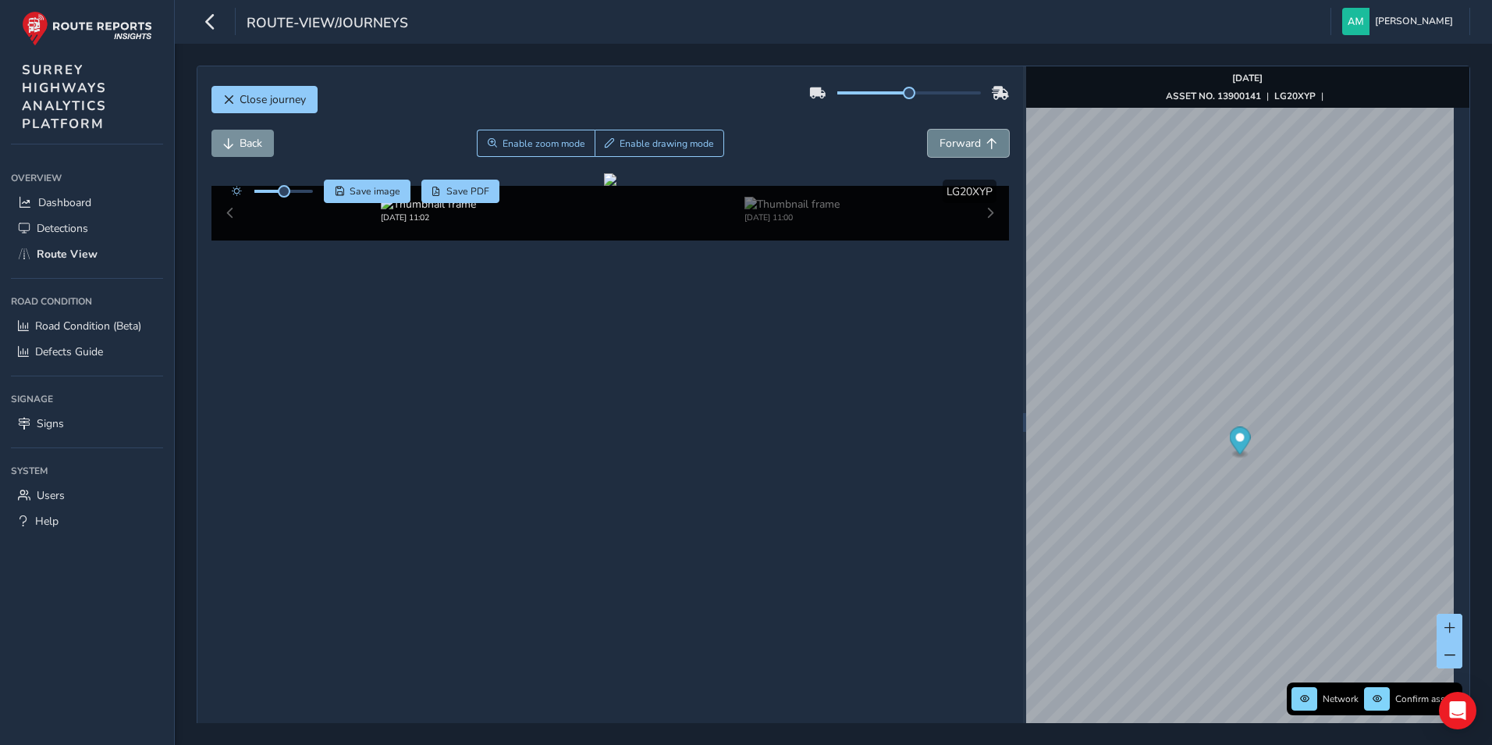
click at [968, 139] on span "Forward" at bounding box center [960, 143] width 41 height 15
click at [968, 140] on span "Forward" at bounding box center [960, 143] width 41 height 15
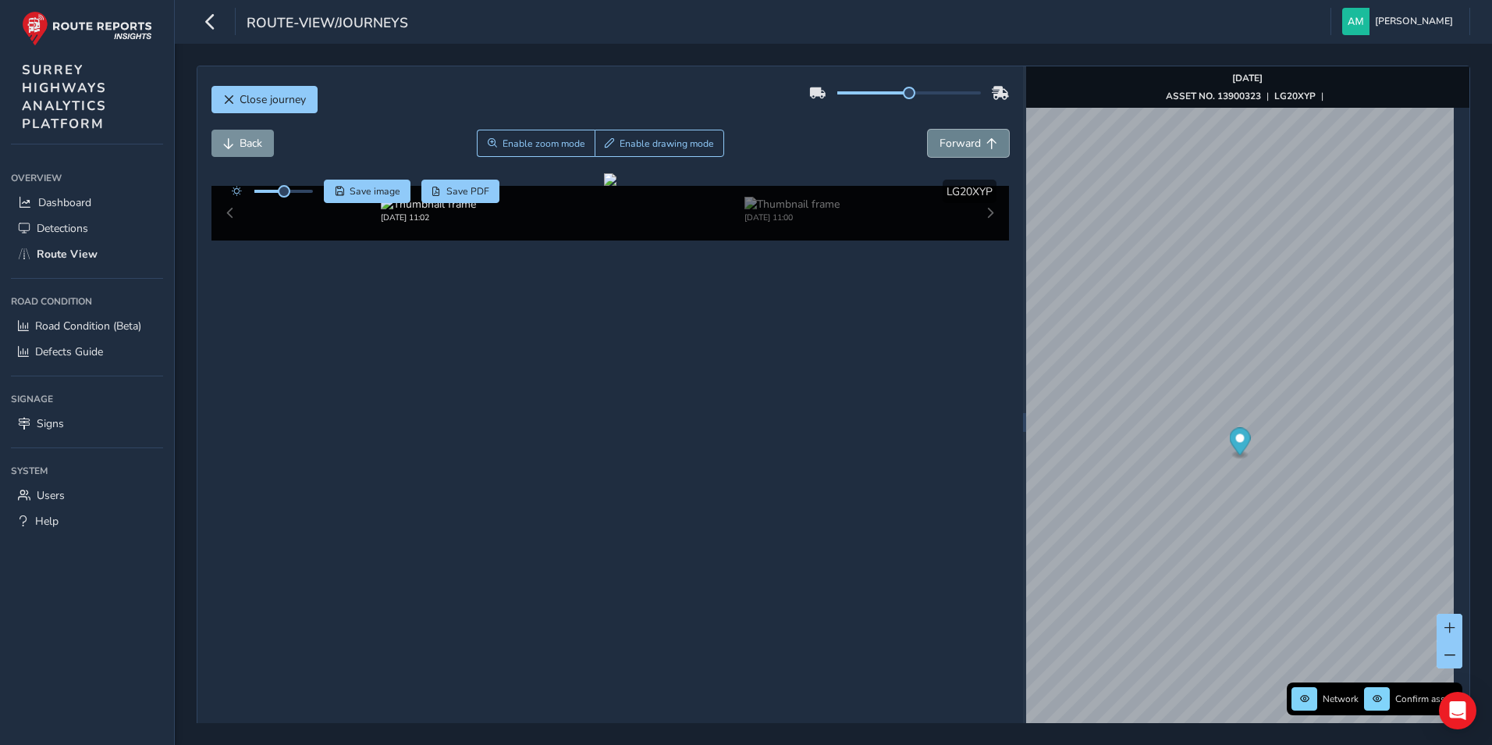
click at [968, 140] on span "Forward" at bounding box center [960, 143] width 41 height 15
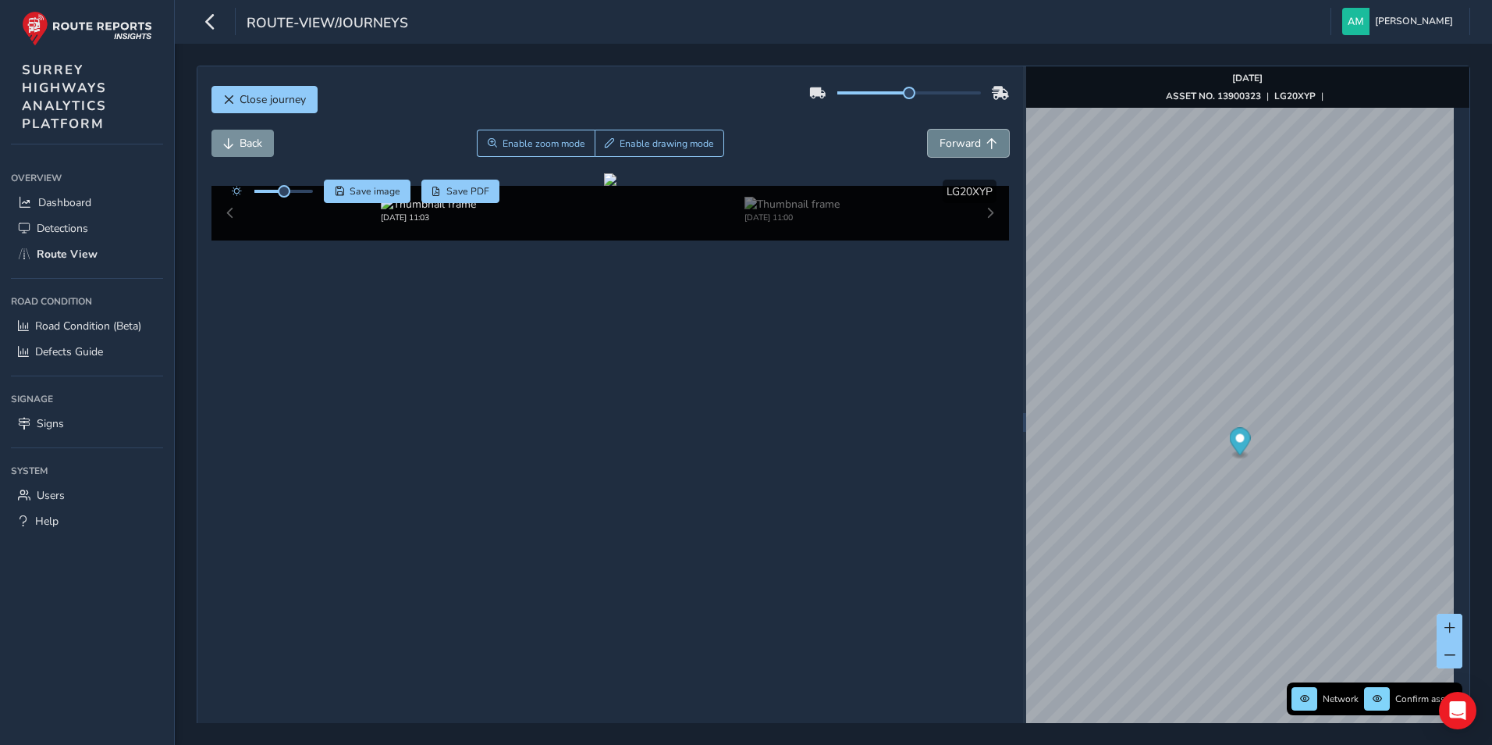
click at [968, 140] on span "Forward" at bounding box center [960, 143] width 41 height 15
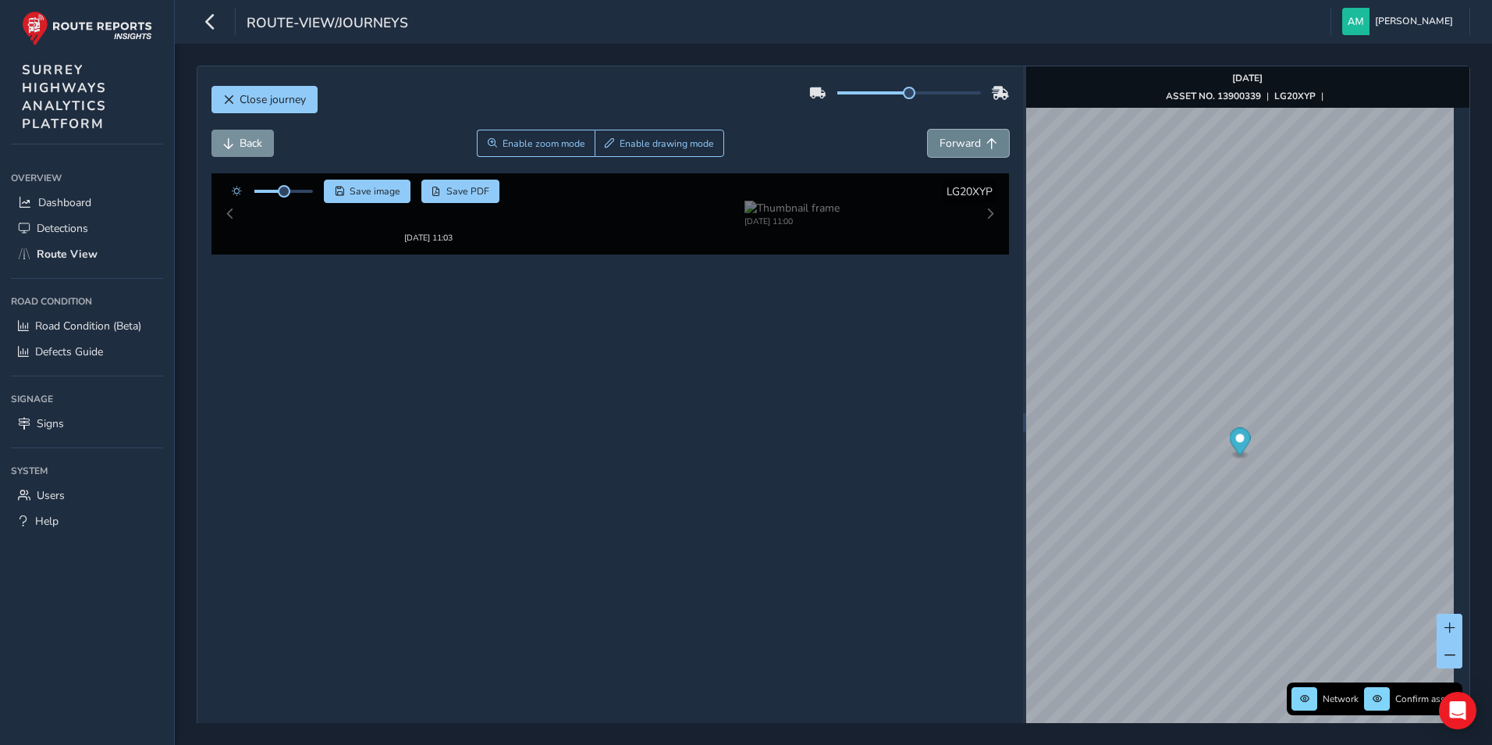
click at [968, 140] on span "Forward" at bounding box center [960, 143] width 41 height 15
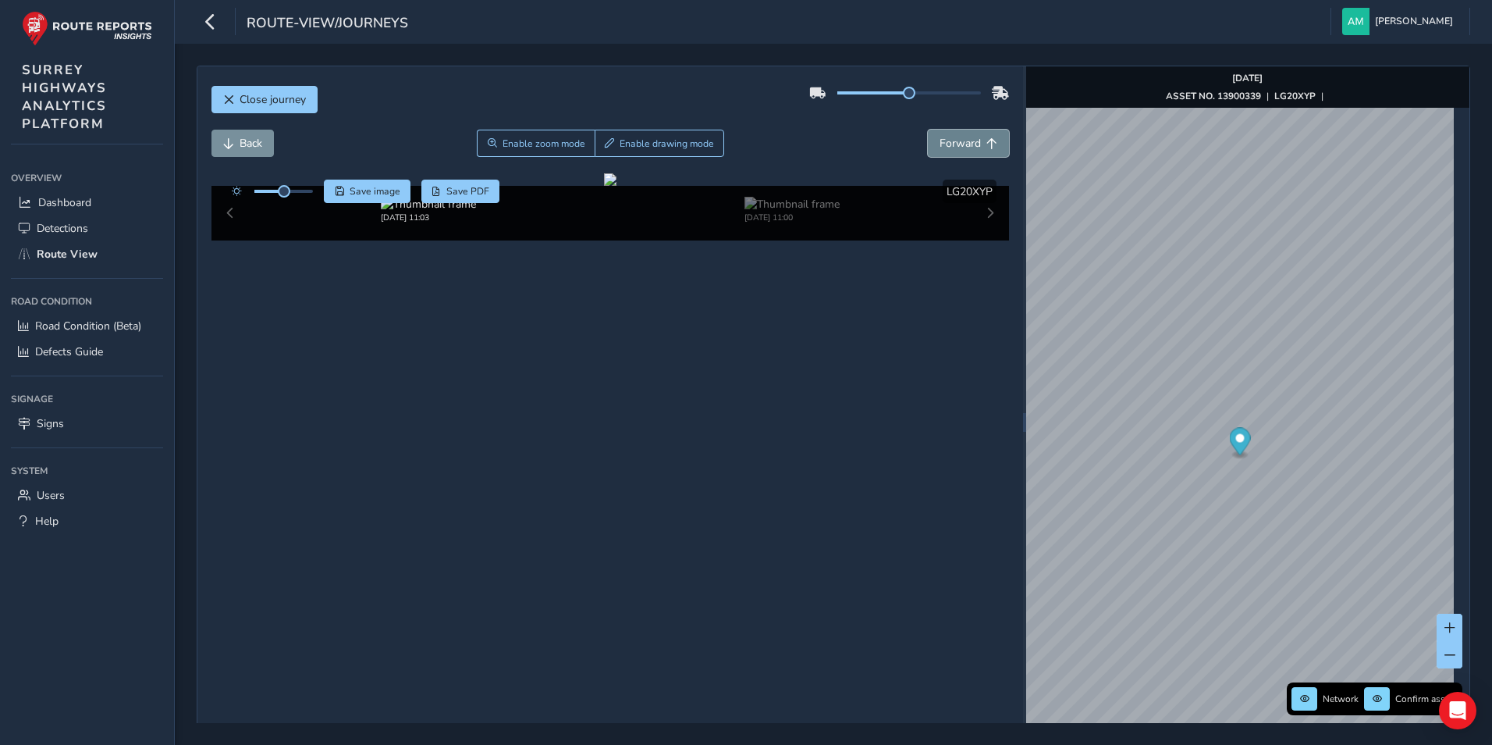
click at [968, 140] on span "Forward" at bounding box center [960, 143] width 41 height 15
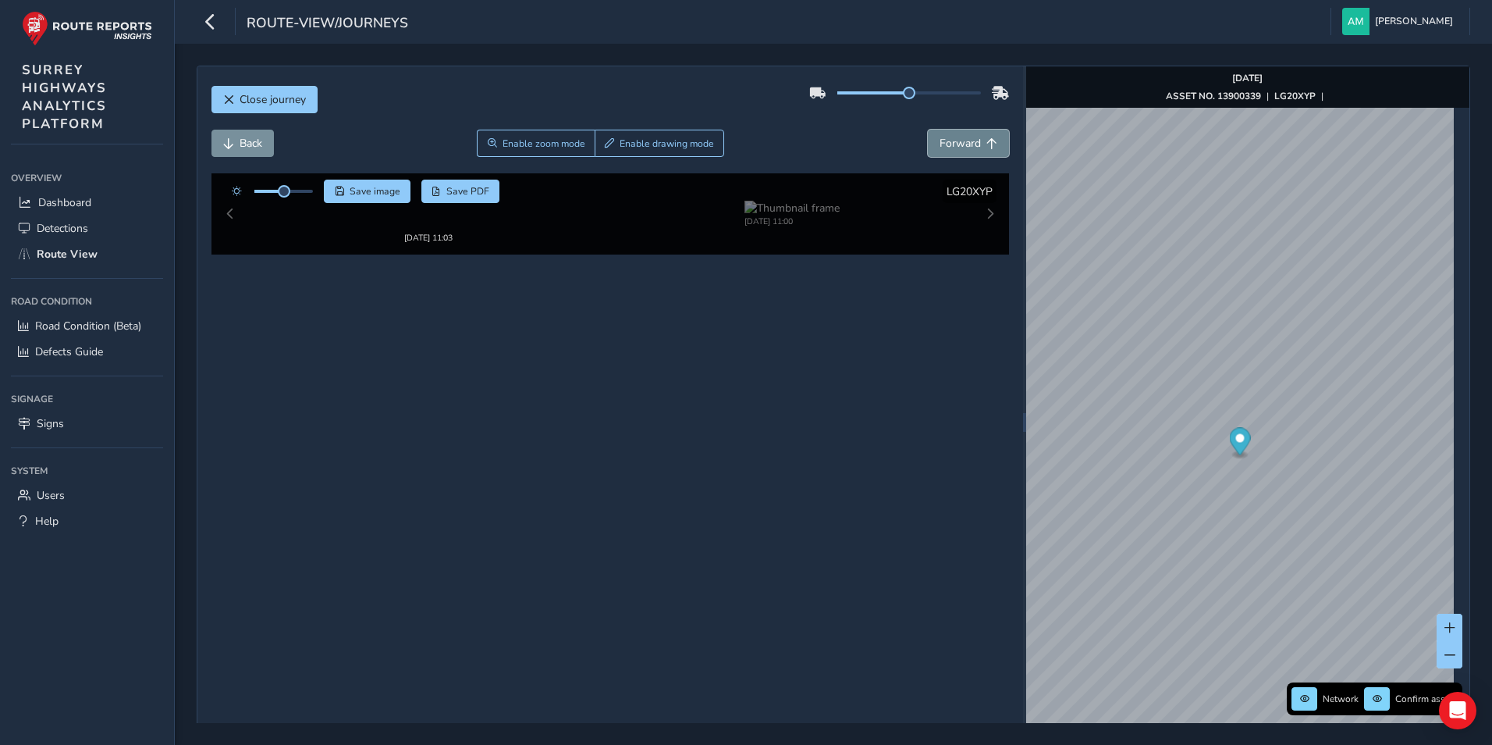
click at [968, 140] on span "Forward" at bounding box center [960, 143] width 41 height 15
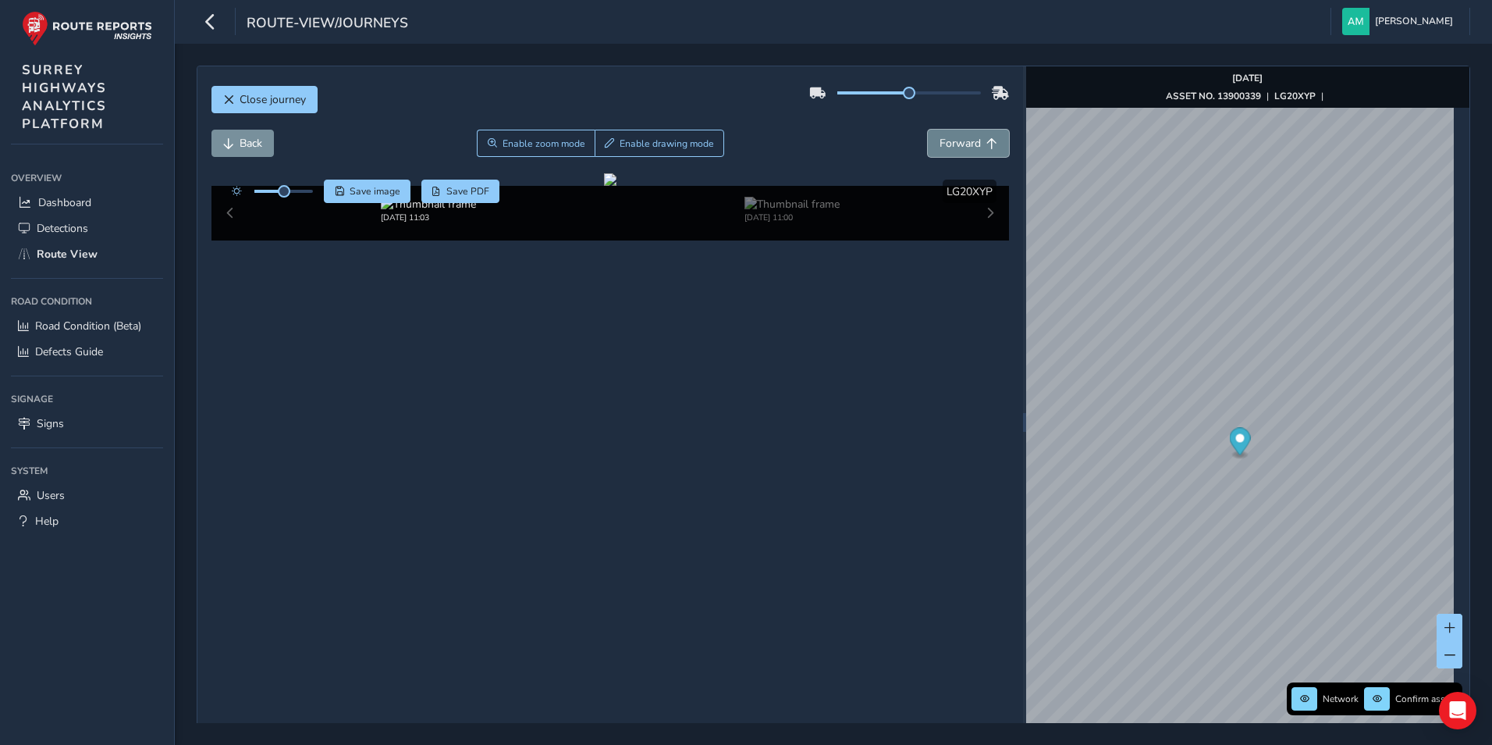
click at [968, 140] on span "Forward" at bounding box center [960, 143] width 41 height 15
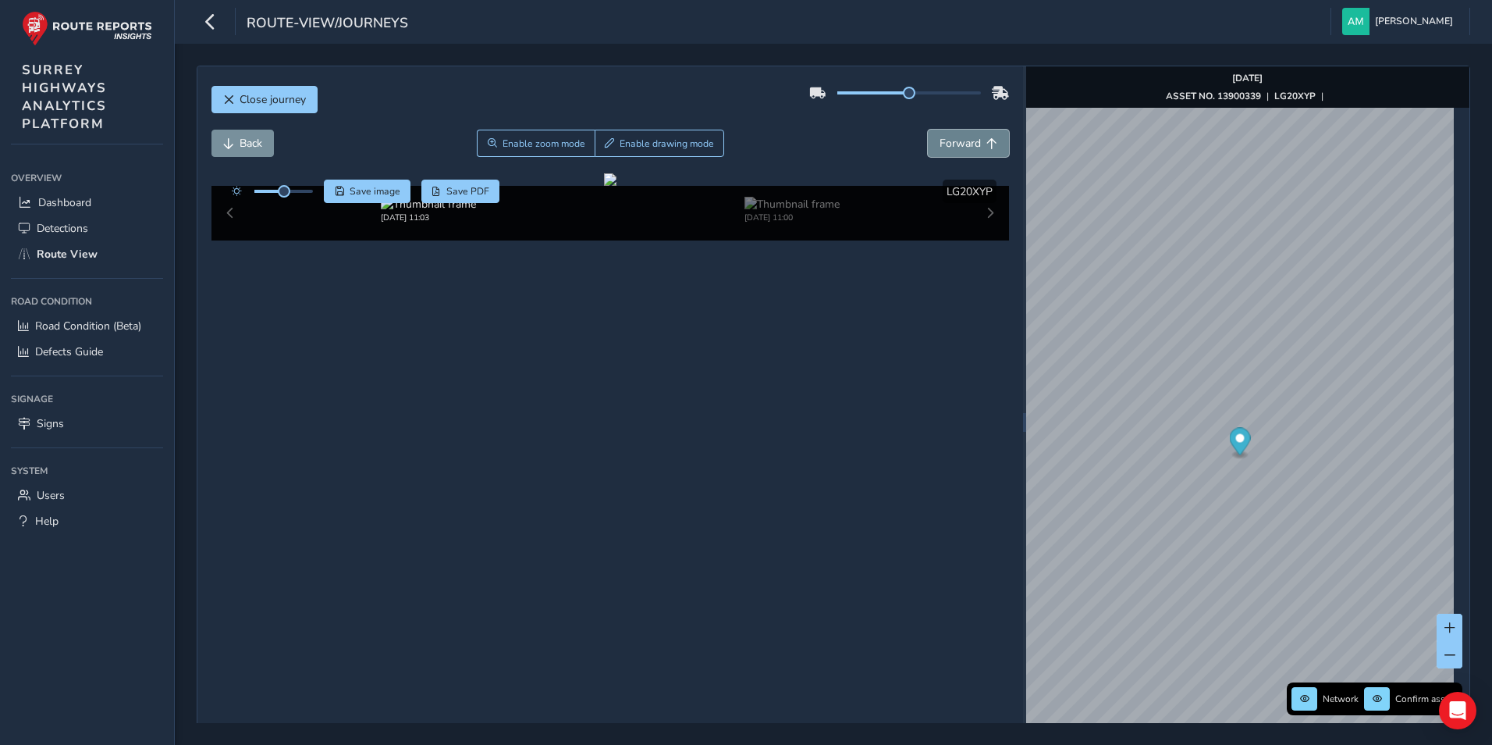
click at [968, 140] on span "Forward" at bounding box center [960, 143] width 41 height 15
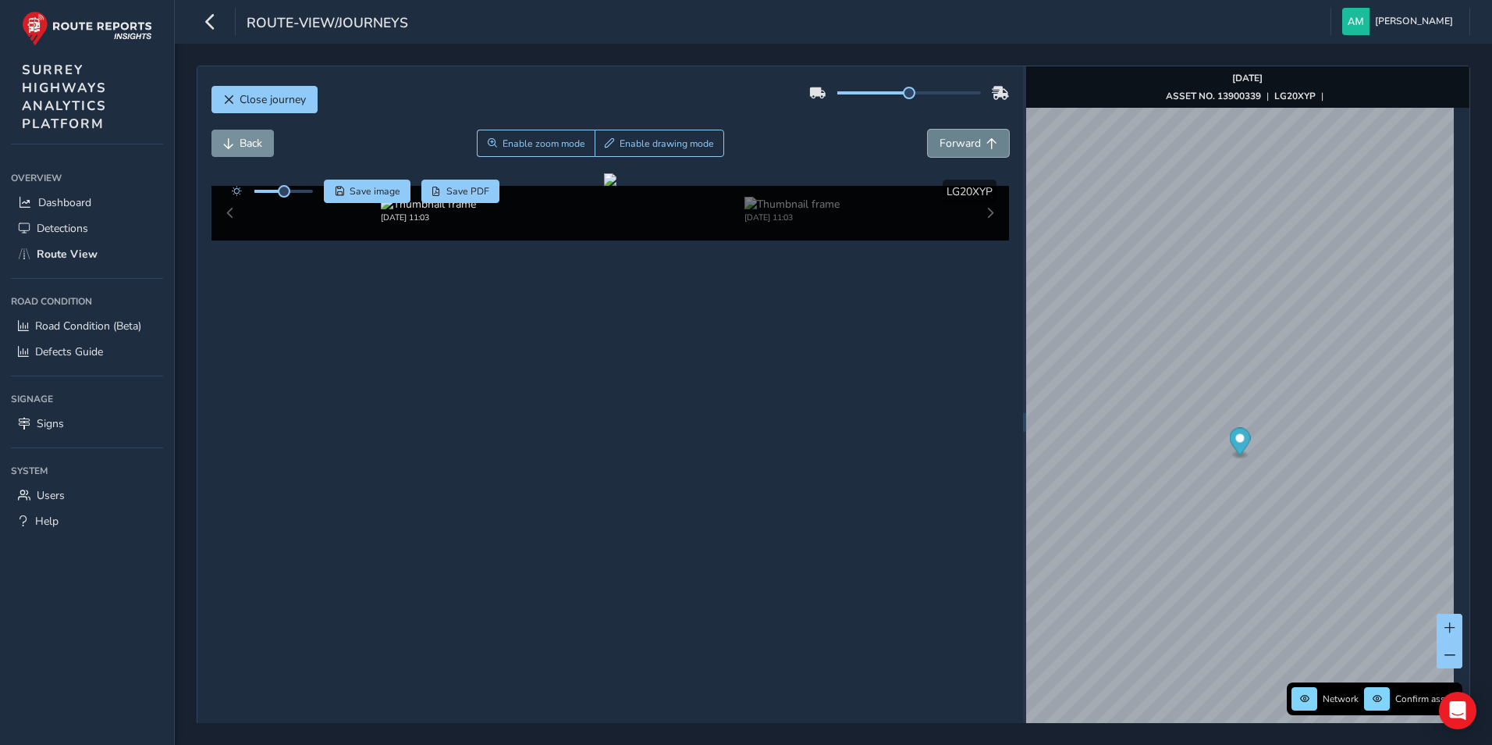
click at [968, 140] on span "Forward" at bounding box center [960, 143] width 41 height 15
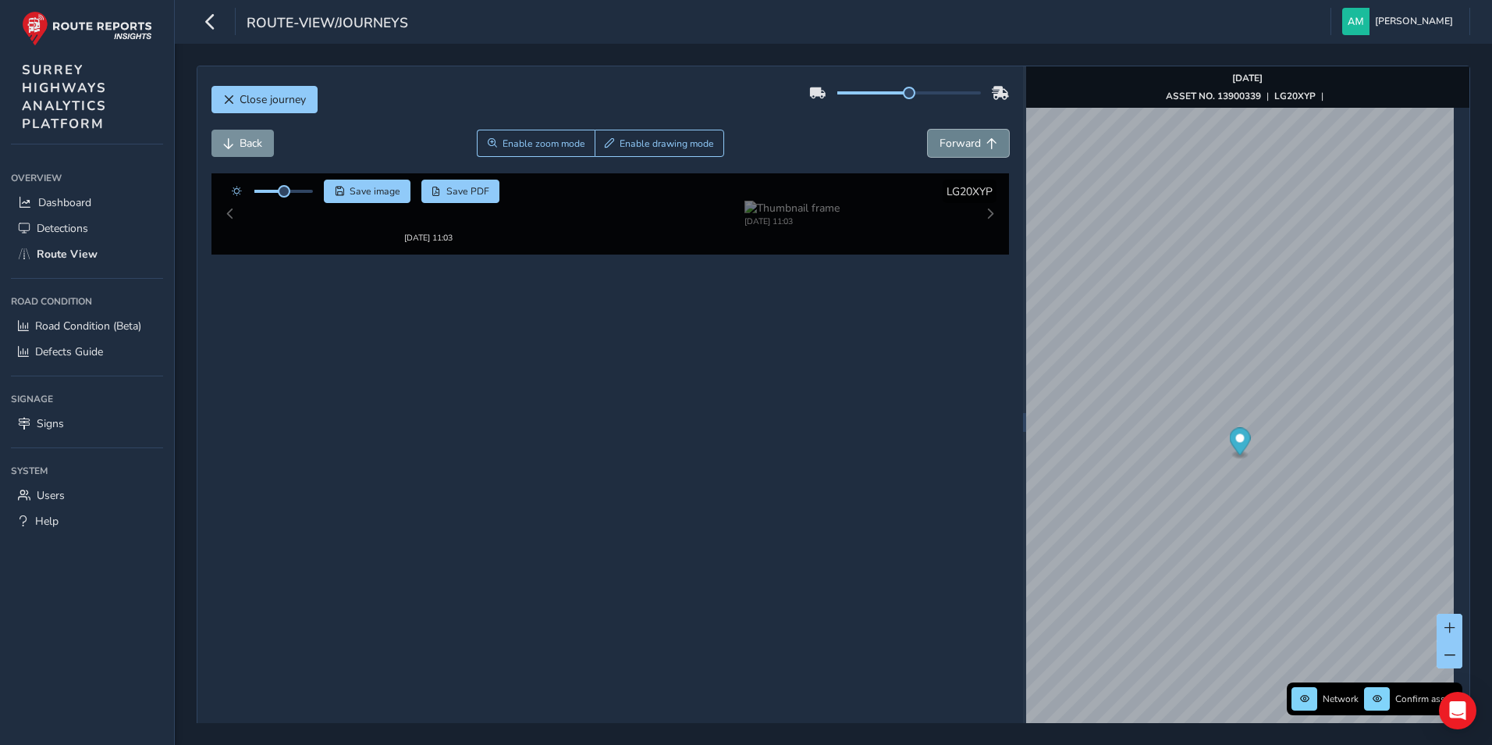
click at [968, 140] on span "Forward" at bounding box center [960, 143] width 41 height 15
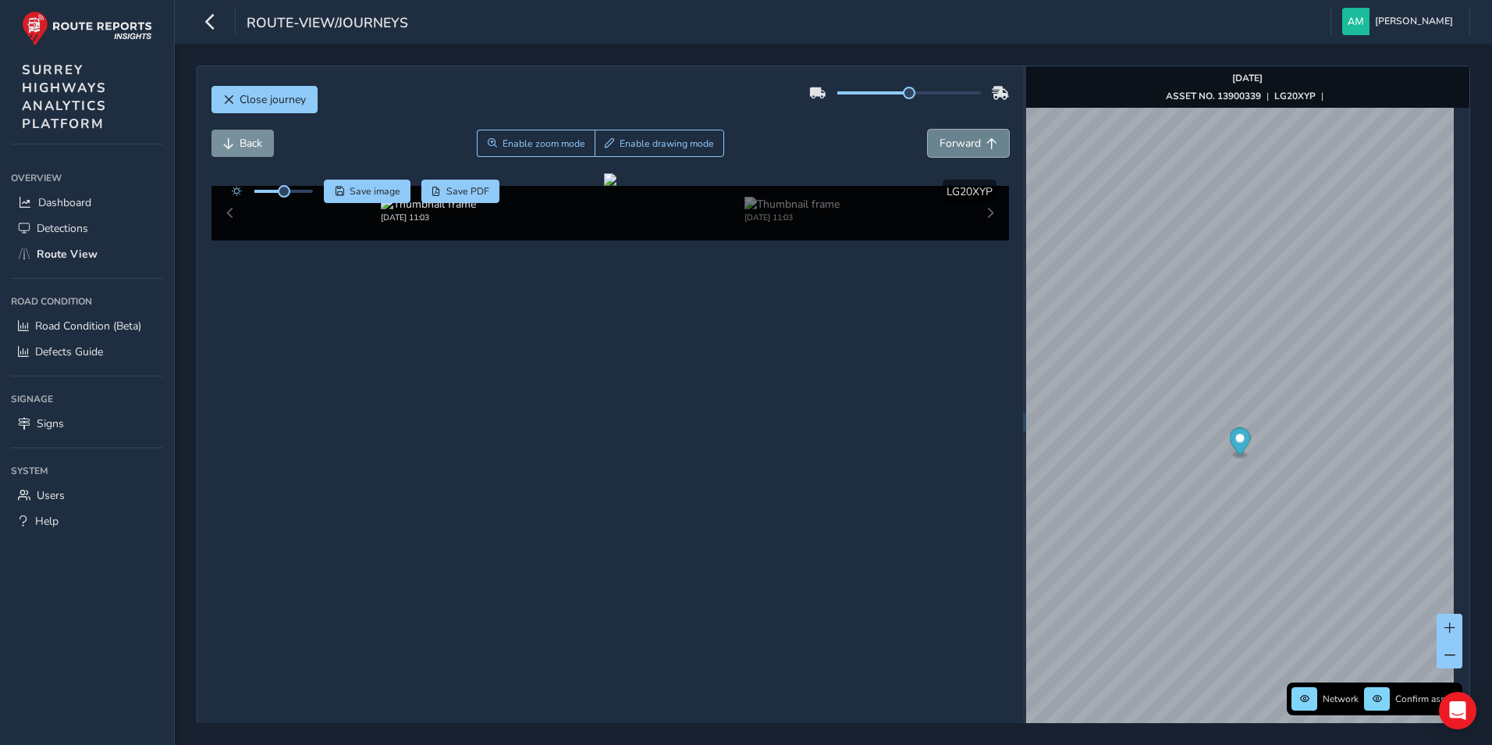
click at [968, 140] on span "Forward" at bounding box center [960, 143] width 41 height 15
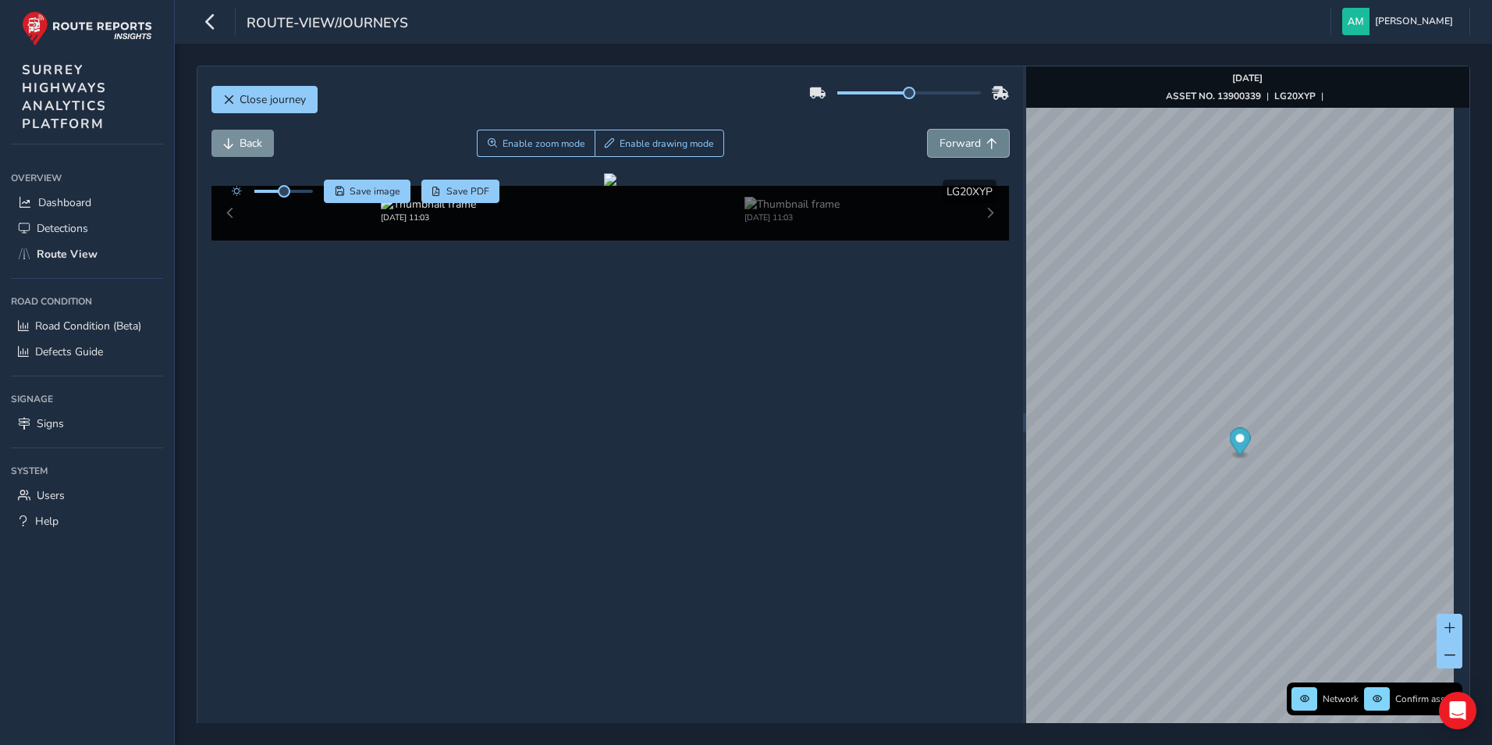
click at [968, 140] on span "Forward" at bounding box center [960, 143] width 41 height 15
click at [81, 347] on span "Defects Guide" at bounding box center [69, 351] width 68 height 15
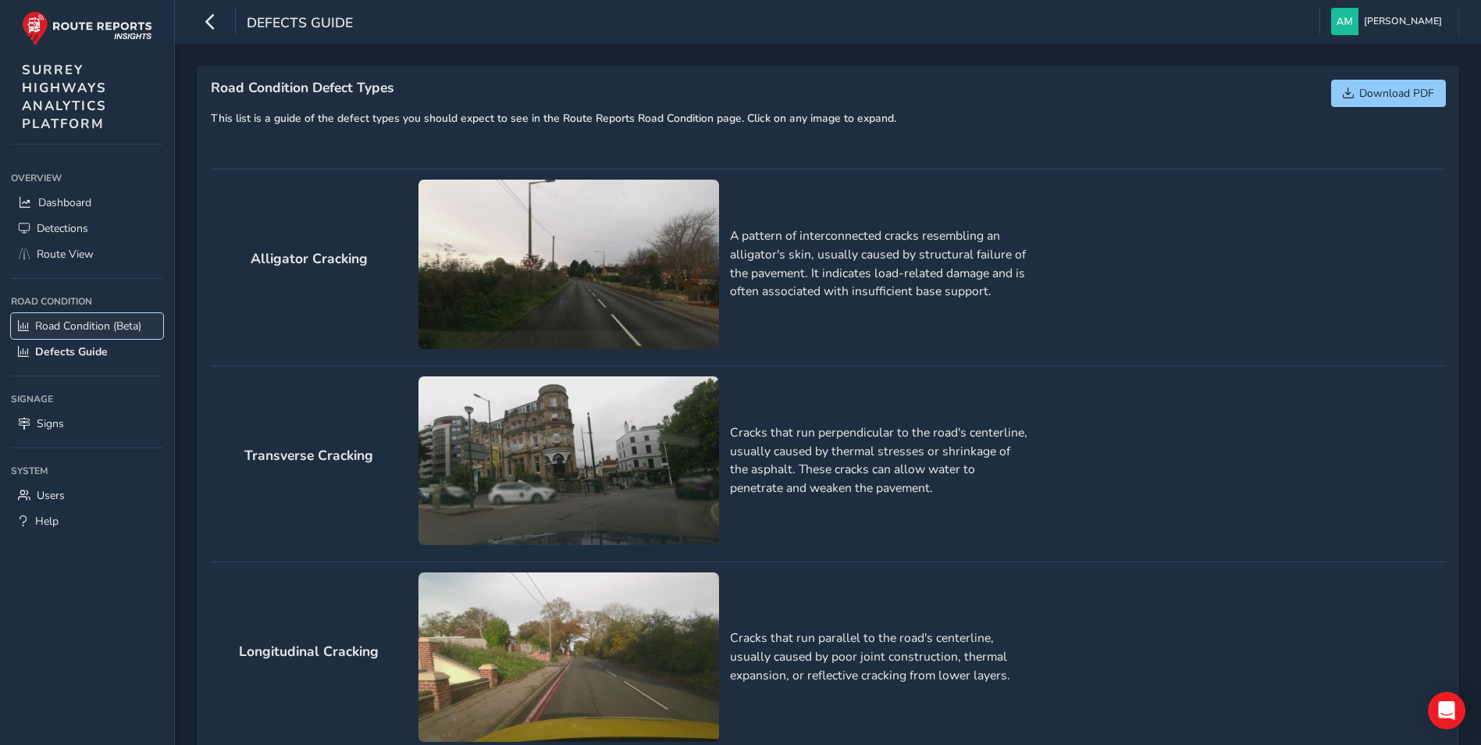
click at [107, 322] on span "Road Condition (Beta)" at bounding box center [88, 325] width 106 height 15
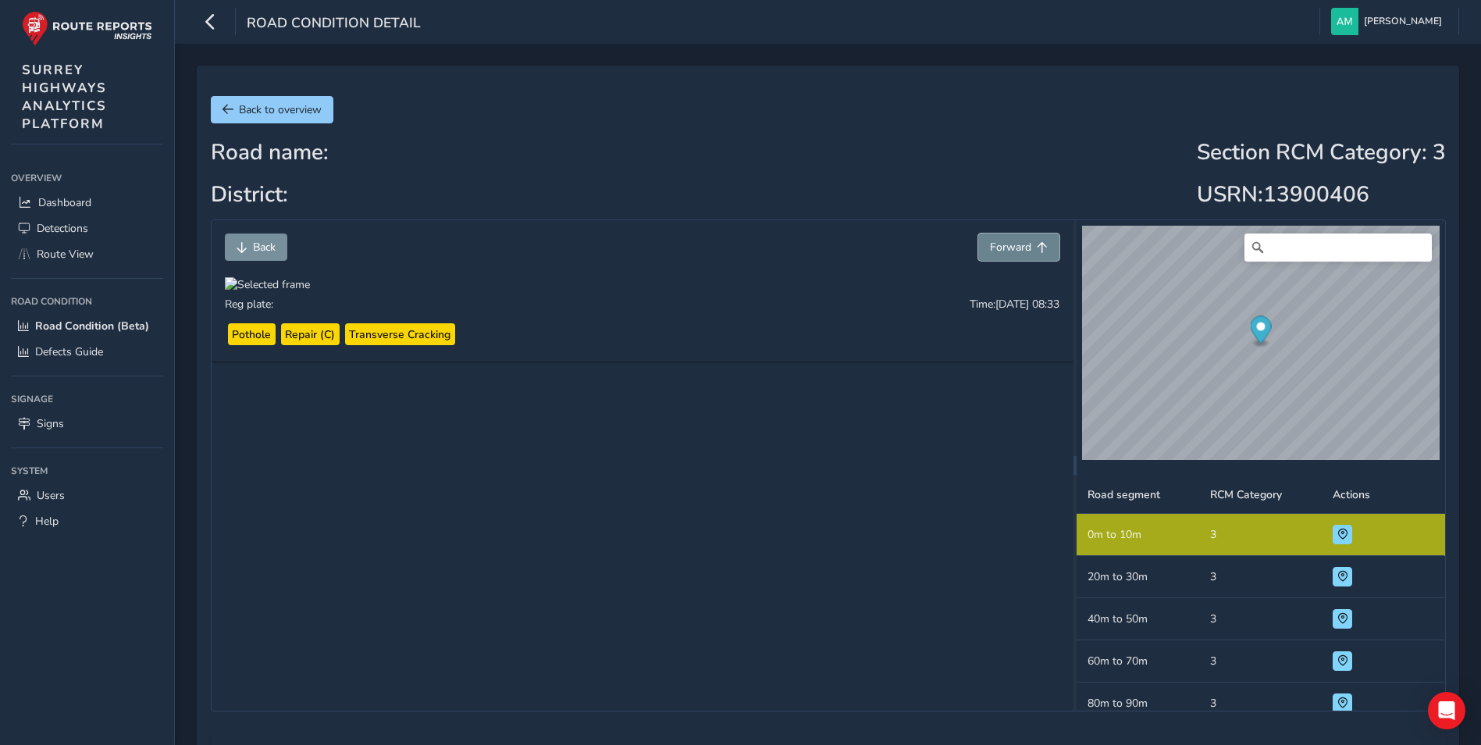
click at [1011, 244] on span "Forward" at bounding box center [1010, 247] width 41 height 15
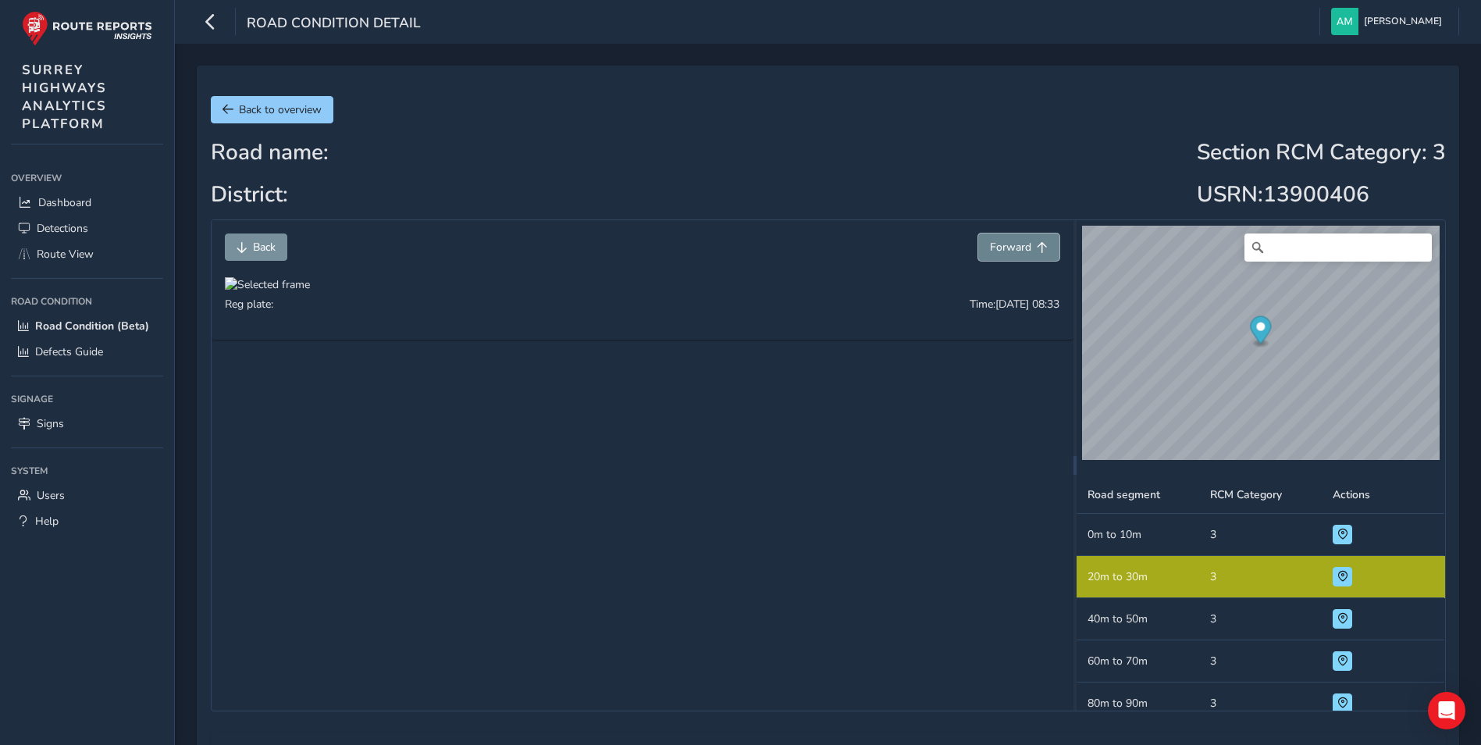
scroll to position [2, 0]
click at [1011, 244] on span "Forward" at bounding box center [1010, 247] width 41 height 15
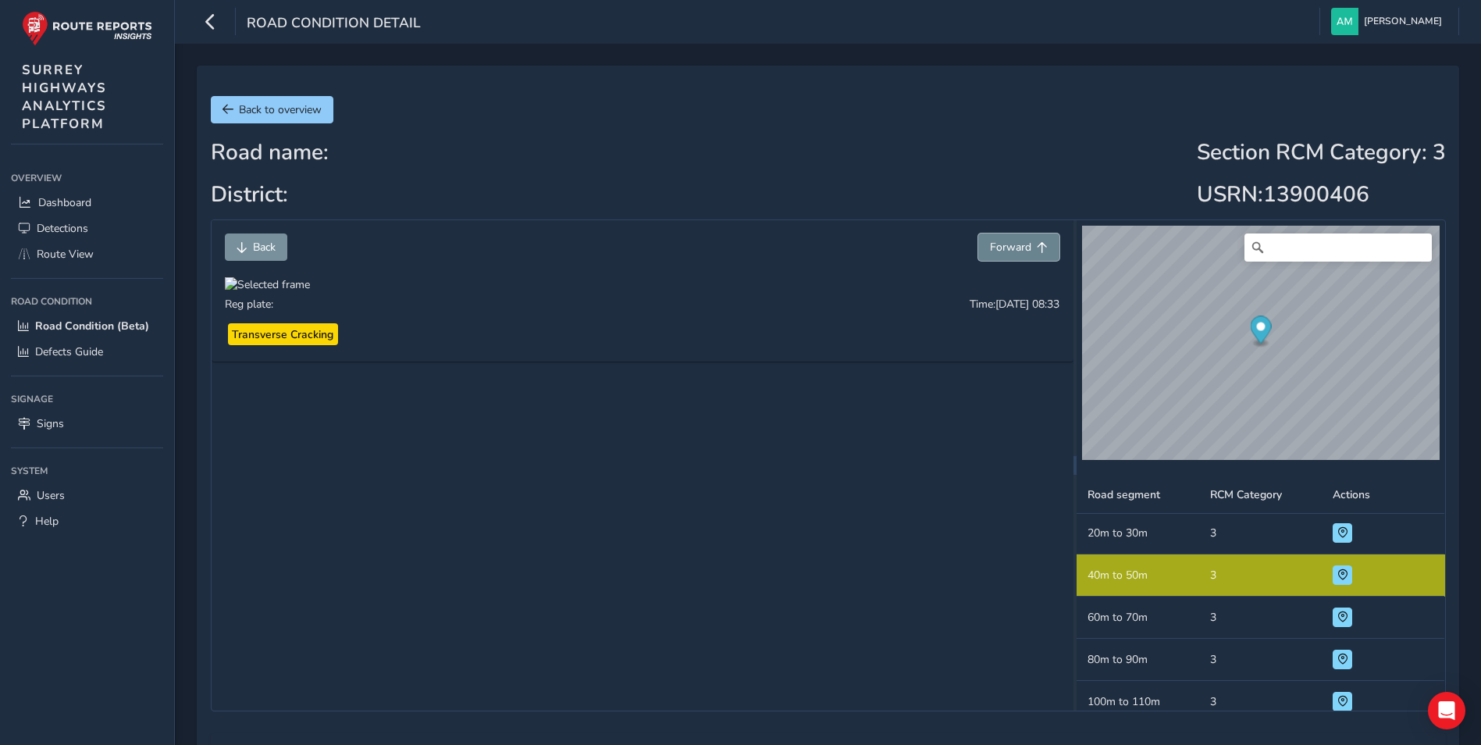
click at [1011, 244] on span "Forward" at bounding box center [1010, 247] width 41 height 15
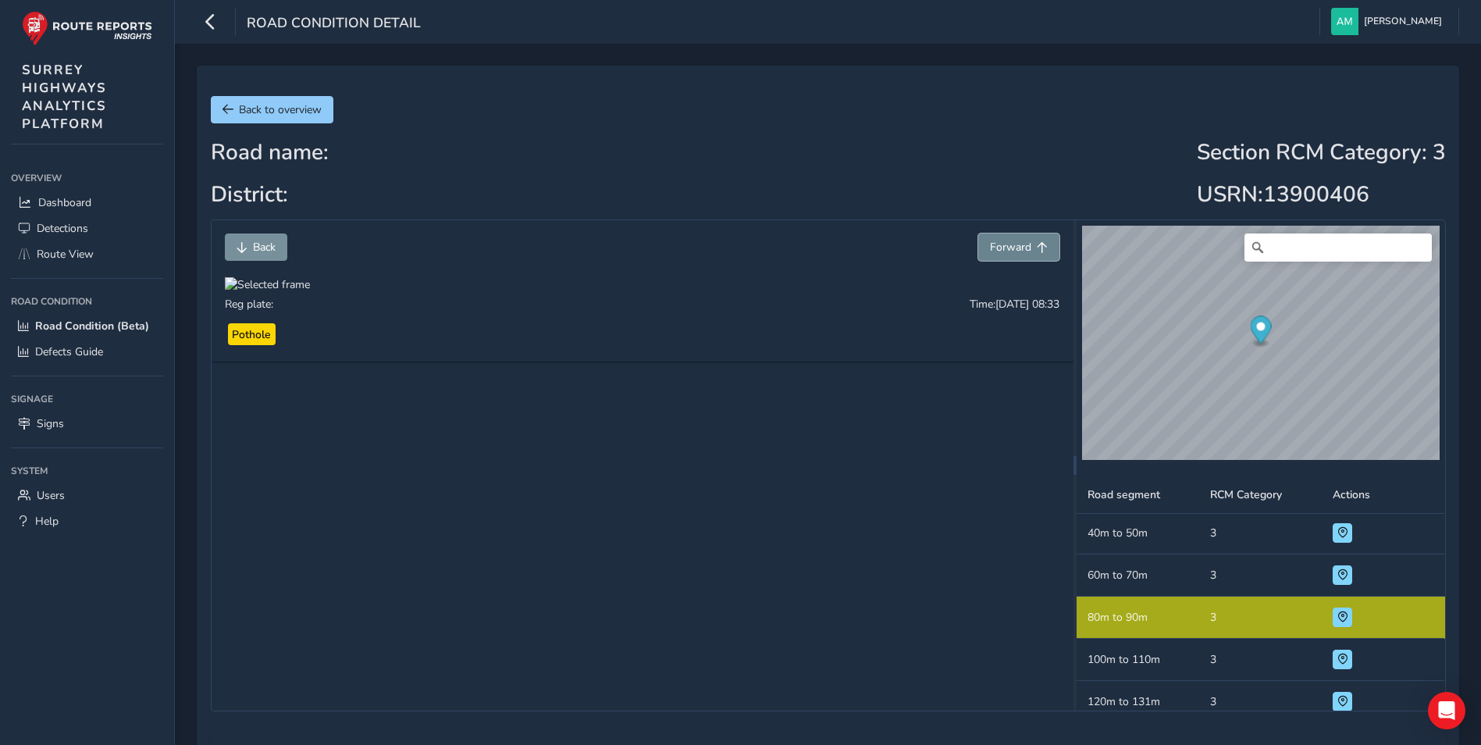
scroll to position [98, 0]
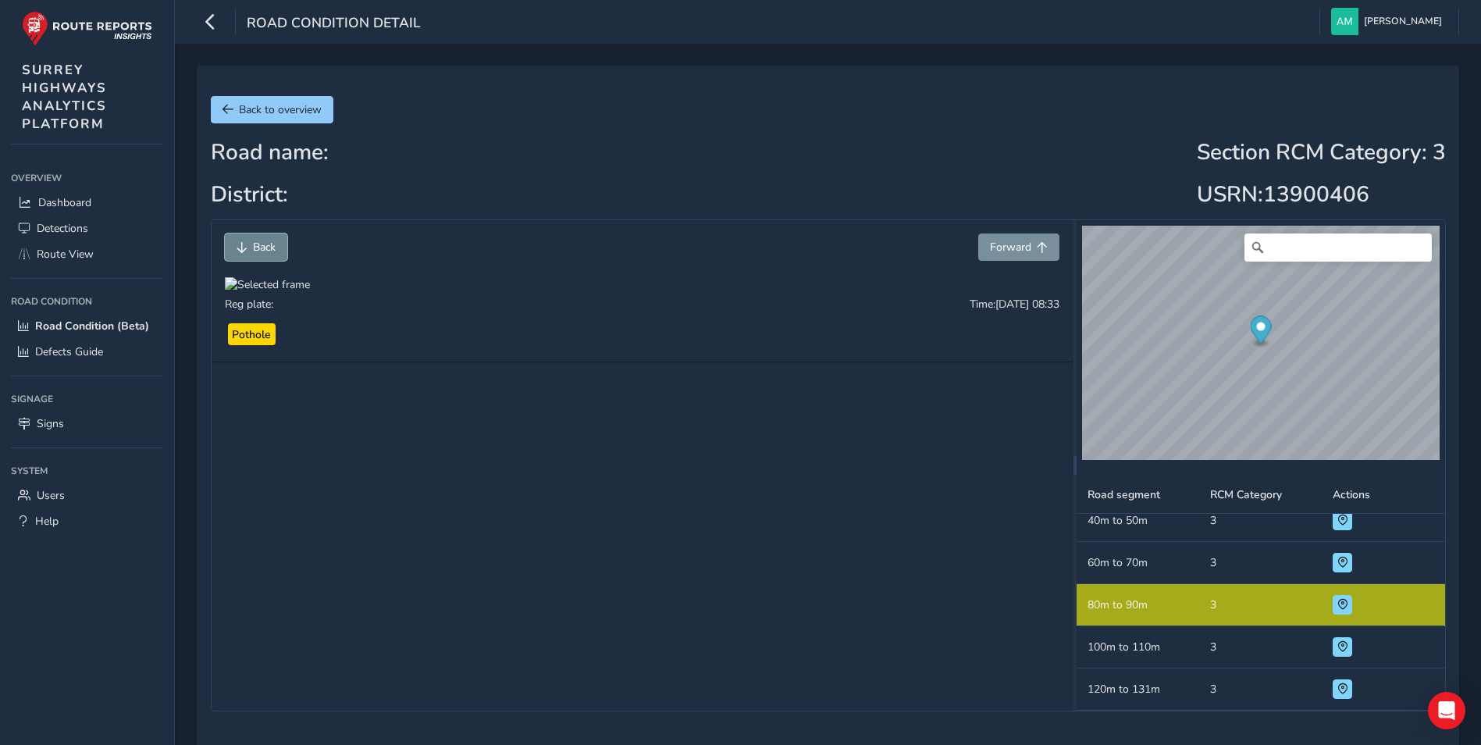
click at [259, 246] on span "Back" at bounding box center [264, 247] width 23 height 15
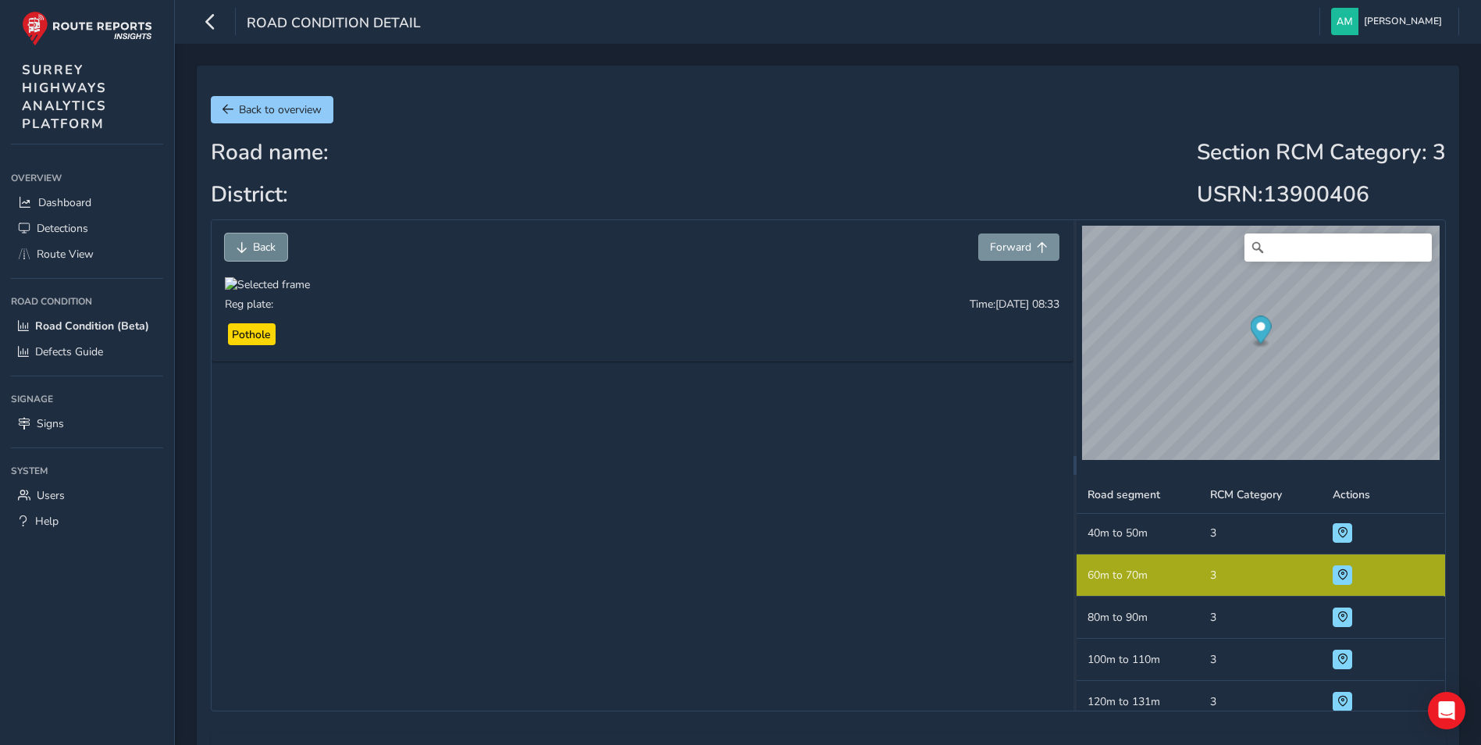
click at [259, 246] on span "Back" at bounding box center [264, 247] width 23 height 15
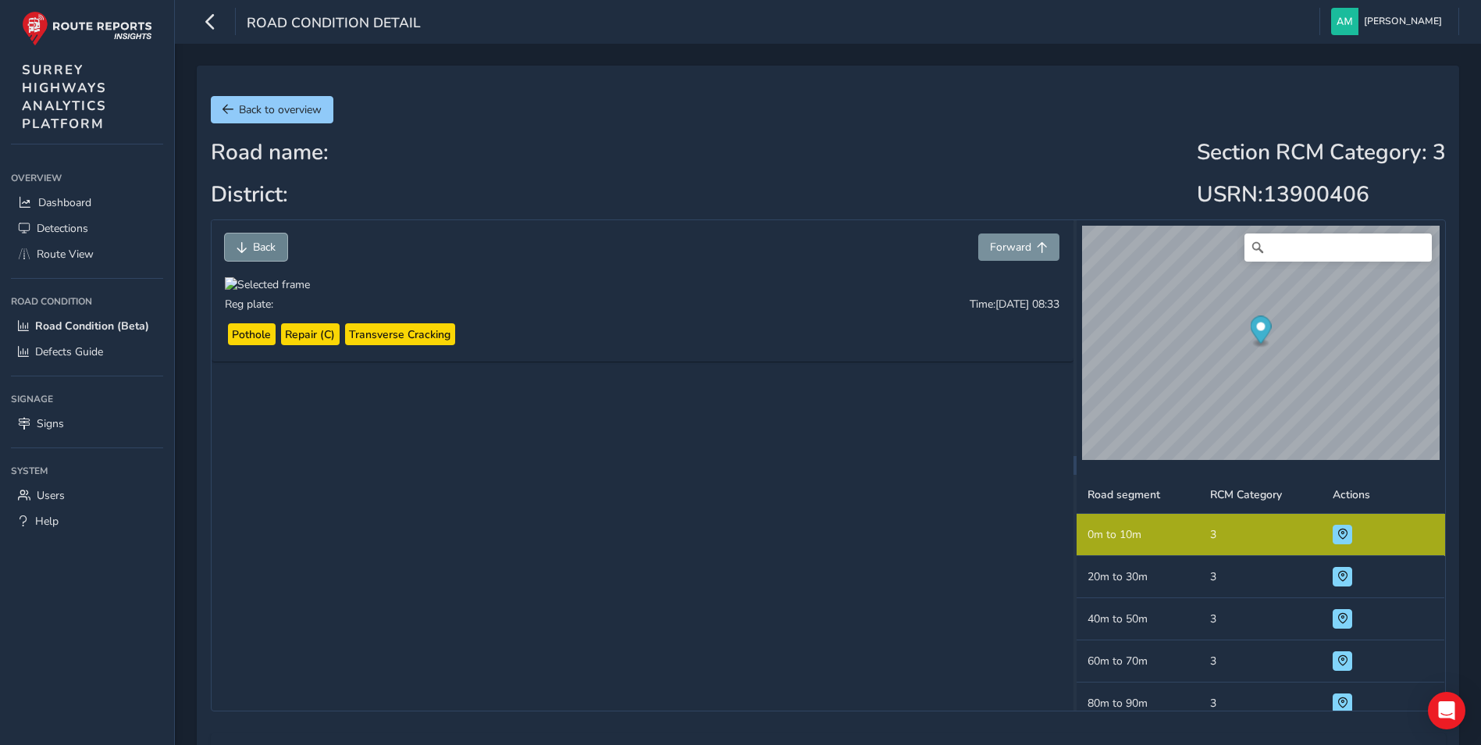
click at [259, 246] on span "Back" at bounding box center [264, 247] width 23 height 15
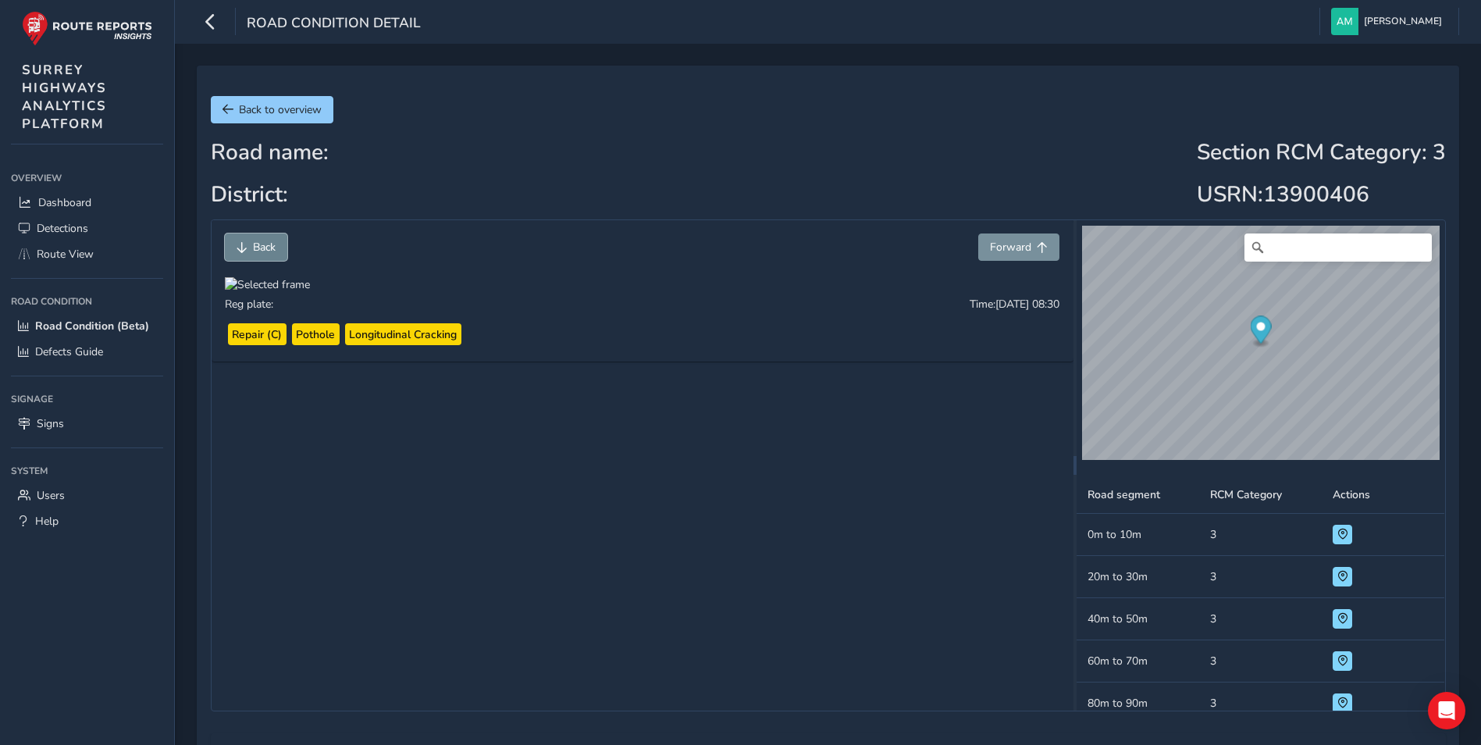
click at [259, 246] on span "Back" at bounding box center [264, 247] width 23 height 15
click at [1174, 485] on div "© Mapbox © OpenStreetMap Improve this map © Maxar Road segment RCM Category Act…" at bounding box center [1260, 465] width 368 height 490
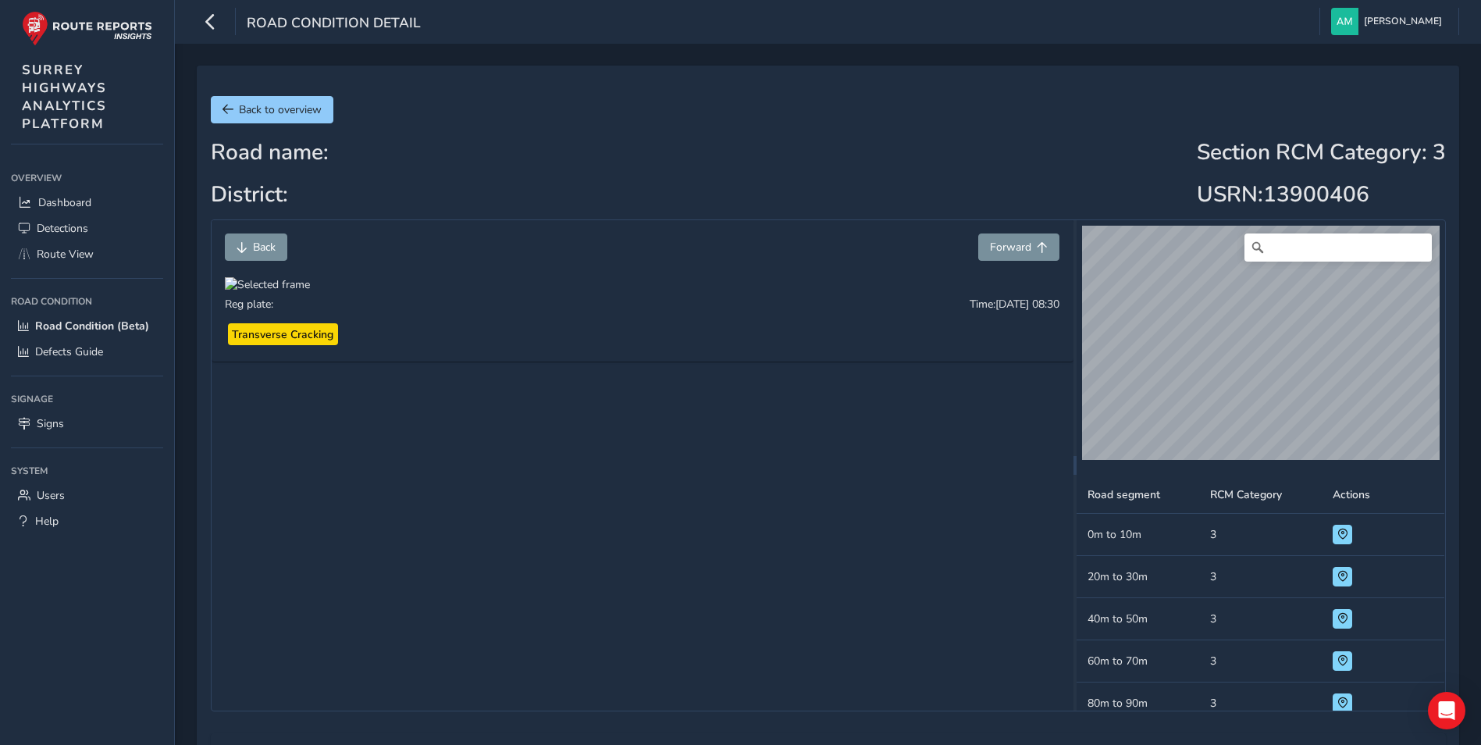
click at [1098, 503] on div "© Mapbox © OpenStreetMap Improve this map © Maxar Road segment RCM Category Act…" at bounding box center [1260, 465] width 368 height 490
click at [319, 111] on span "Back to overview" at bounding box center [280, 109] width 83 height 15
